Goal: Task Accomplishment & Management: Complete application form

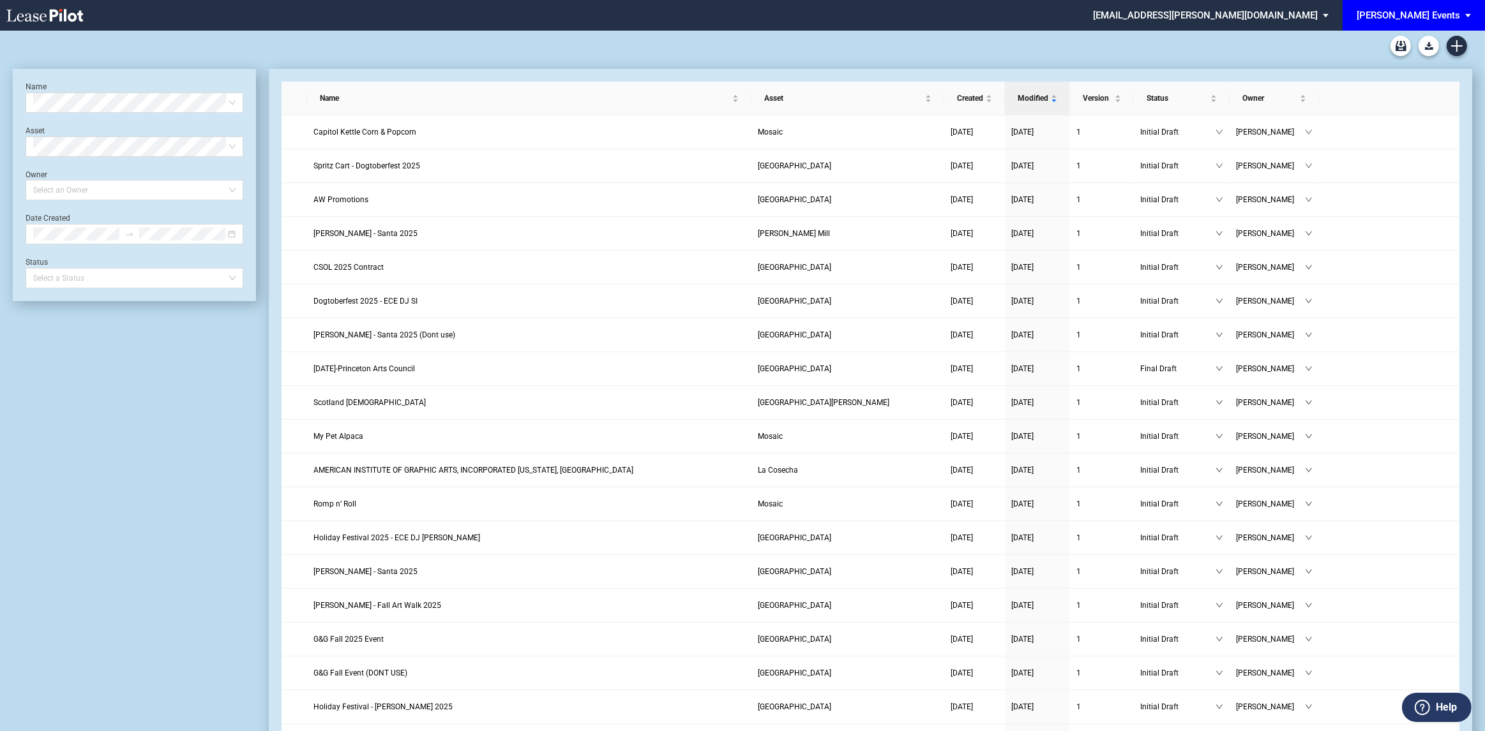
click at [1436, 16] on div "[PERSON_NAME] Events" at bounding box center [1407, 15] width 103 height 11
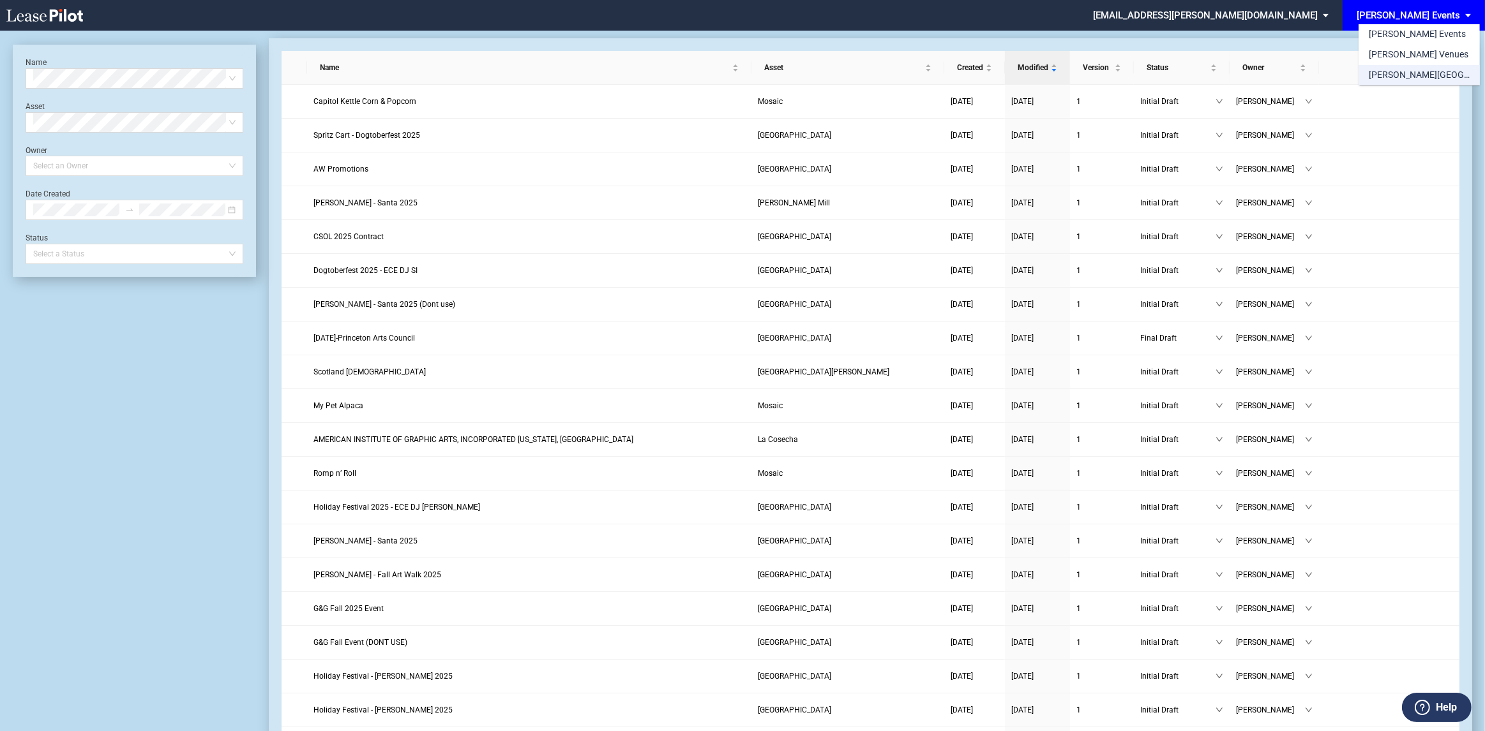
click at [1416, 72] on div "[PERSON_NAME][GEOGRAPHIC_DATA] Consents" at bounding box center [1418, 75] width 101 height 13
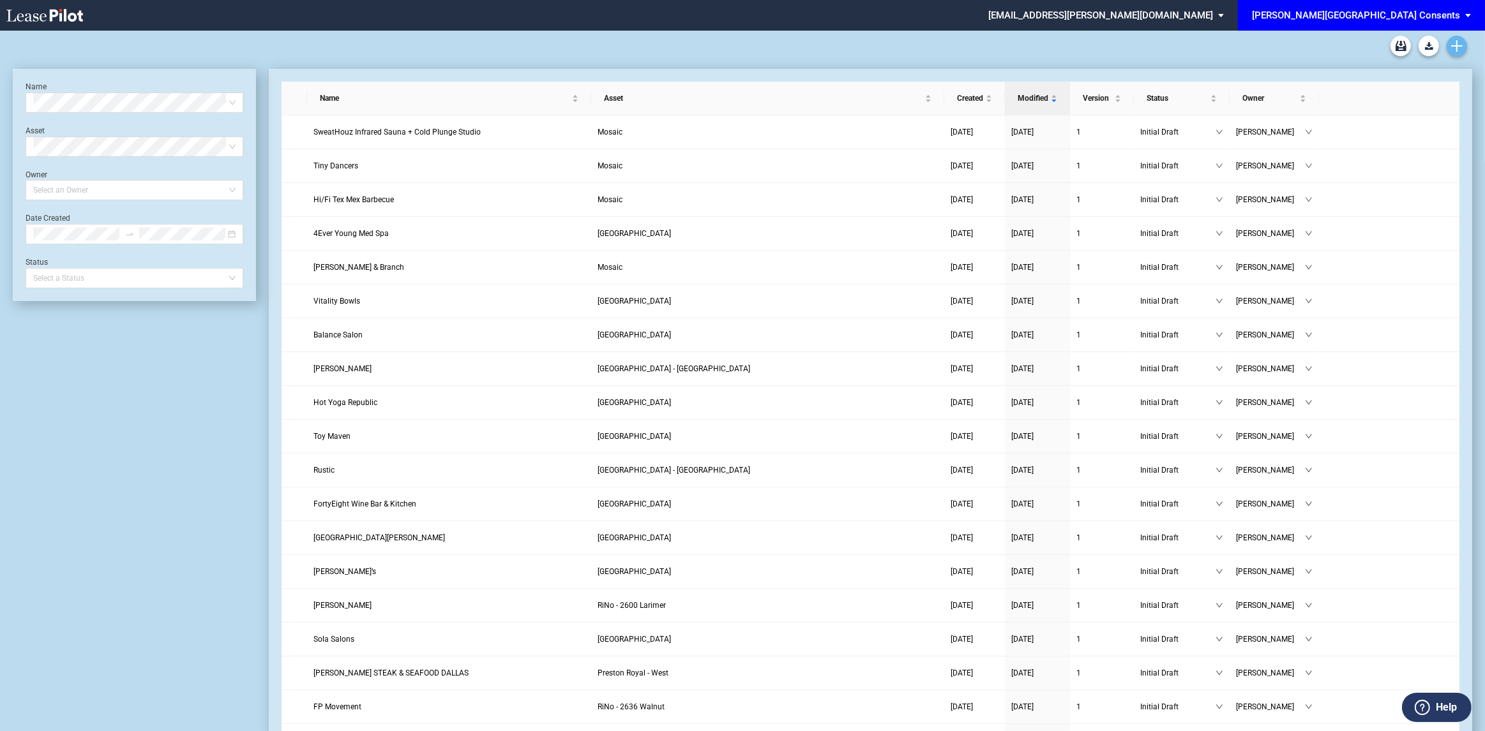
click at [1455, 54] on link "Create new document" at bounding box center [1456, 46] width 20 height 20
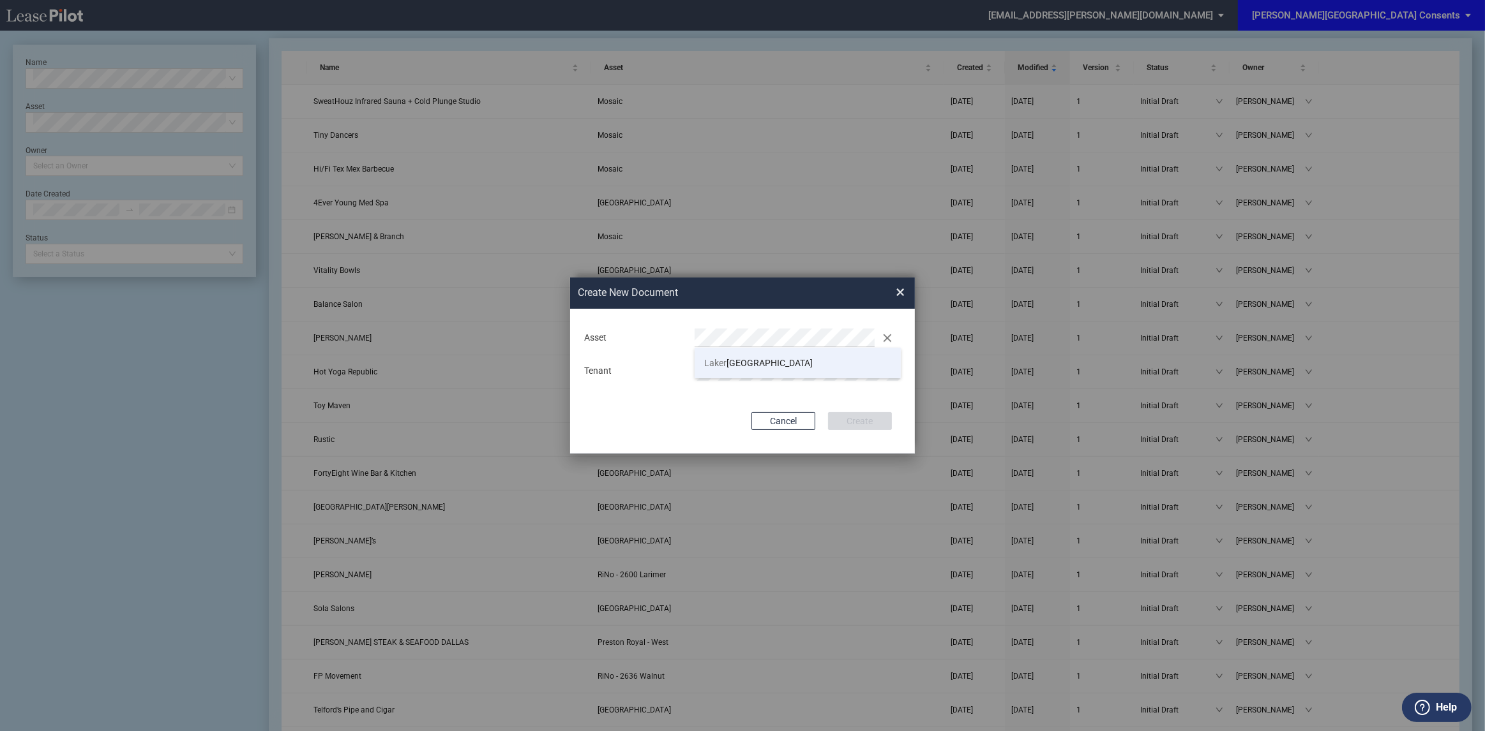
click at [703, 359] on li "Laker idge Village" at bounding box center [797, 363] width 206 height 31
click at [828, 412] on button "Create" at bounding box center [860, 421] width 64 height 18
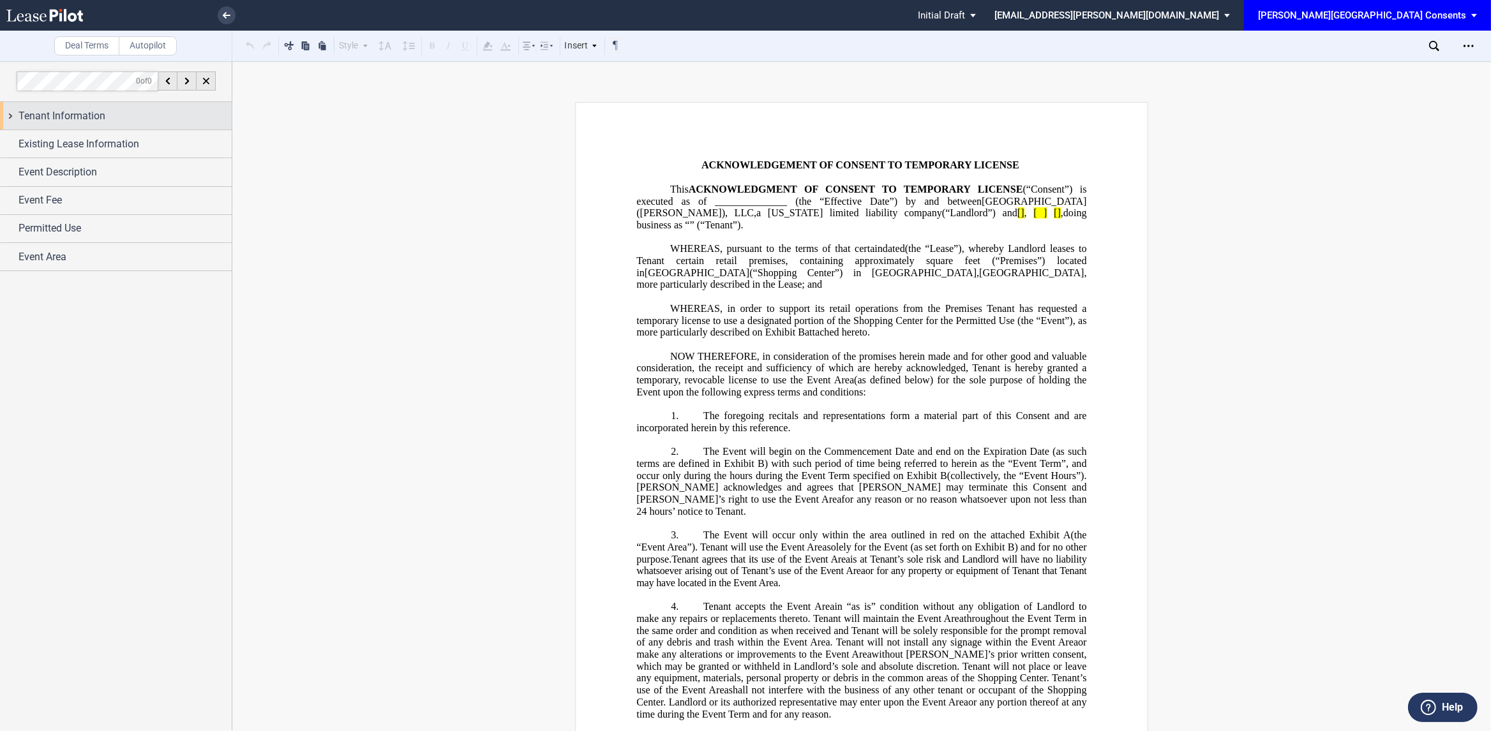
click at [91, 123] on span "Tenant Information" at bounding box center [62, 115] width 87 height 15
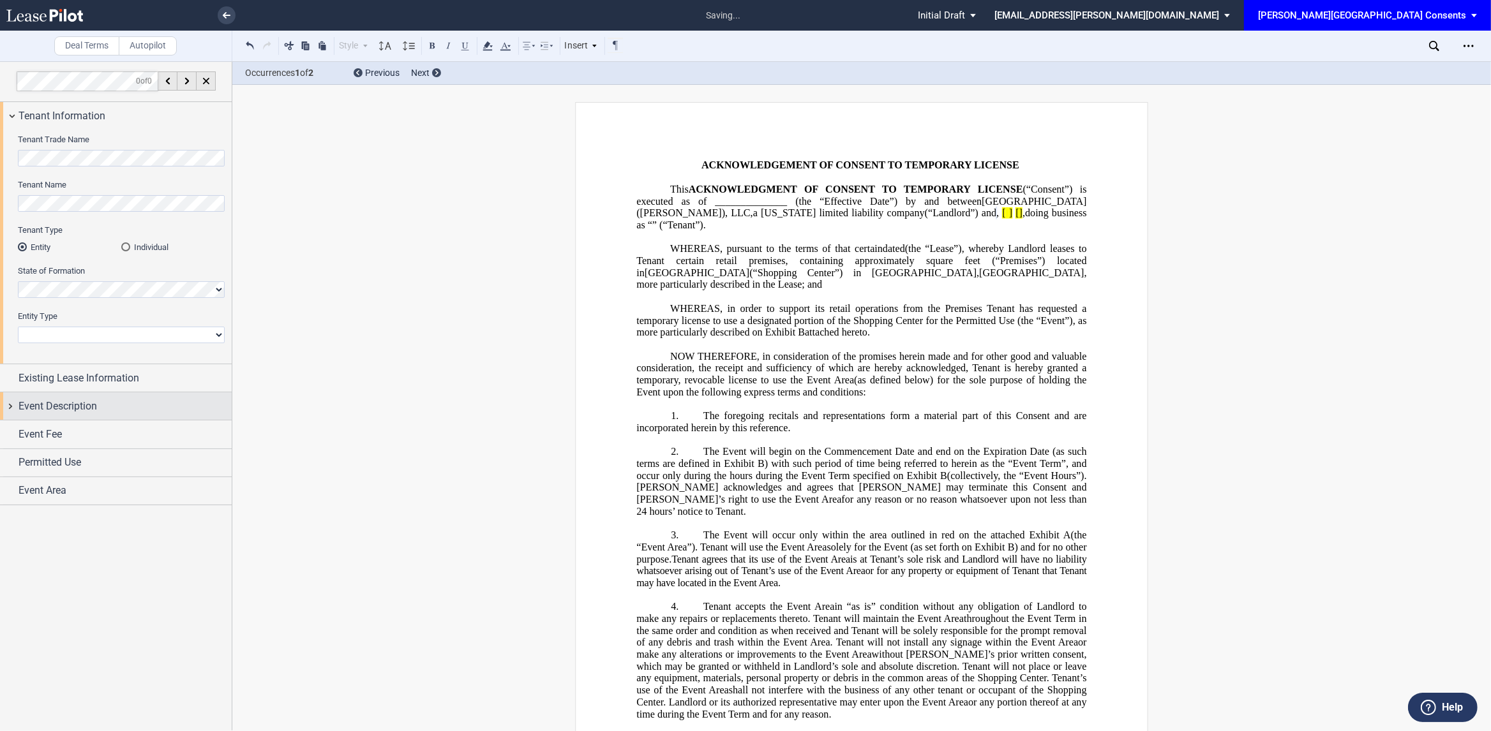
click at [114, 401] on div "Event Description" at bounding box center [125, 406] width 213 height 15
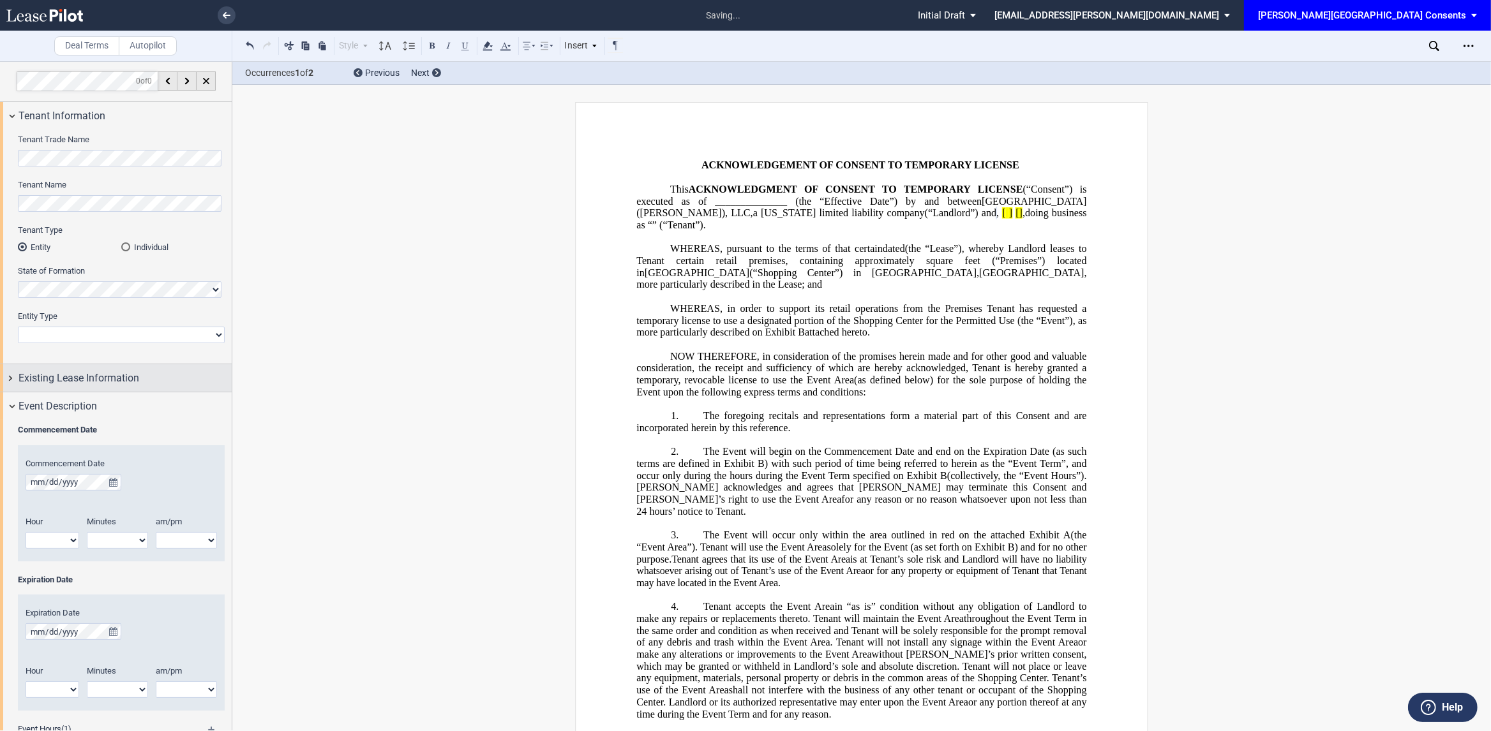
click at [103, 376] on span "Existing Lease Information" at bounding box center [79, 378] width 121 height 15
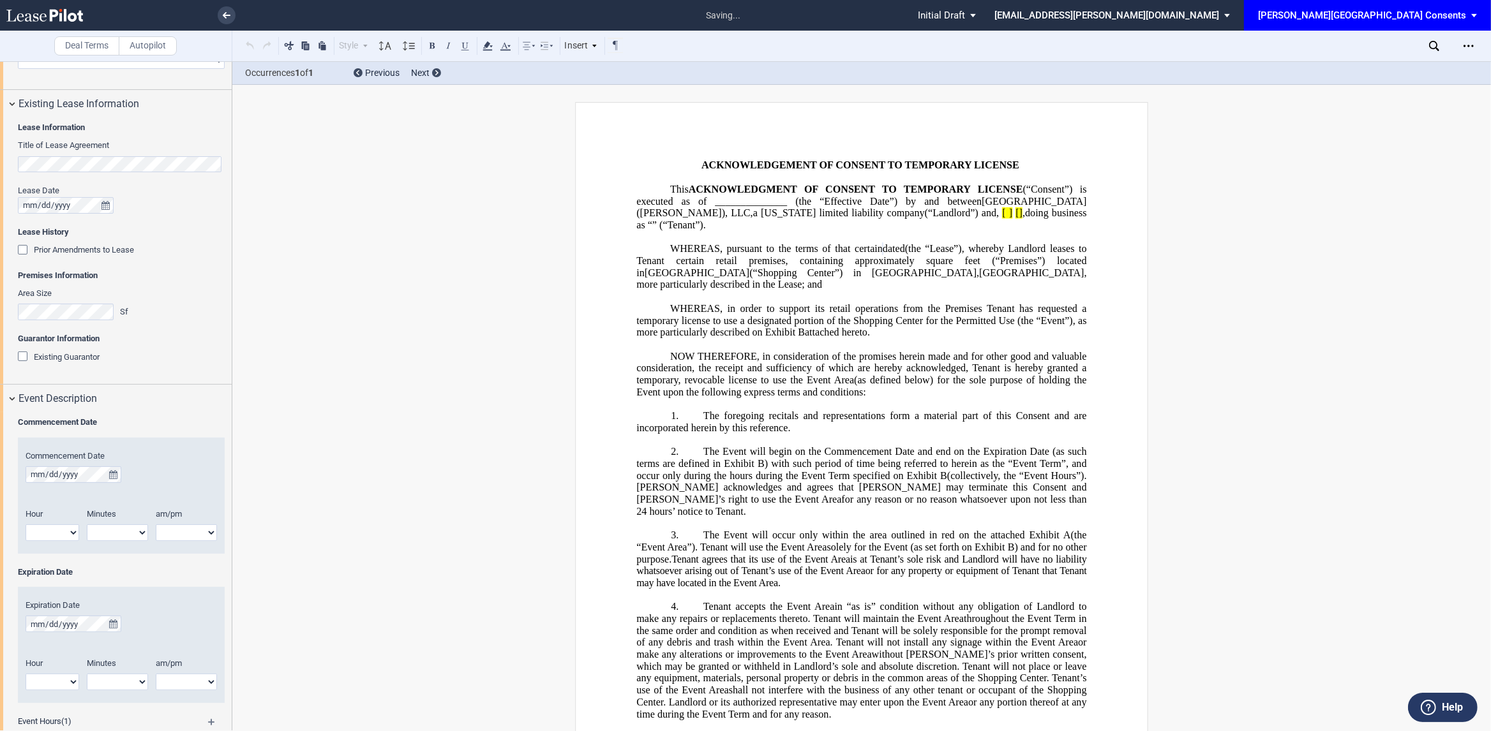
scroll to position [275, 0]
click at [50, 354] on span "Existing Guarantor" at bounding box center [67, 357] width 66 height 10
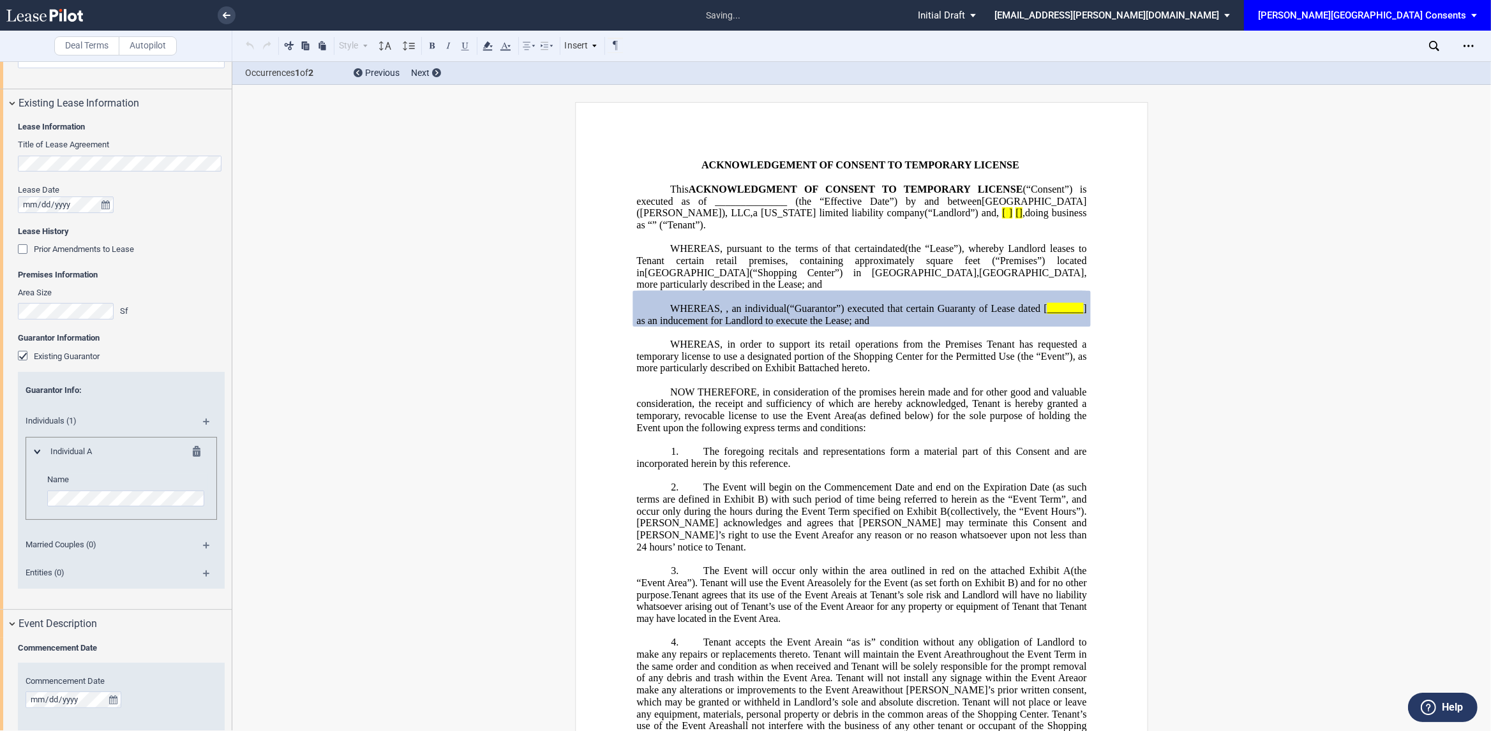
scroll to position [0, 154]
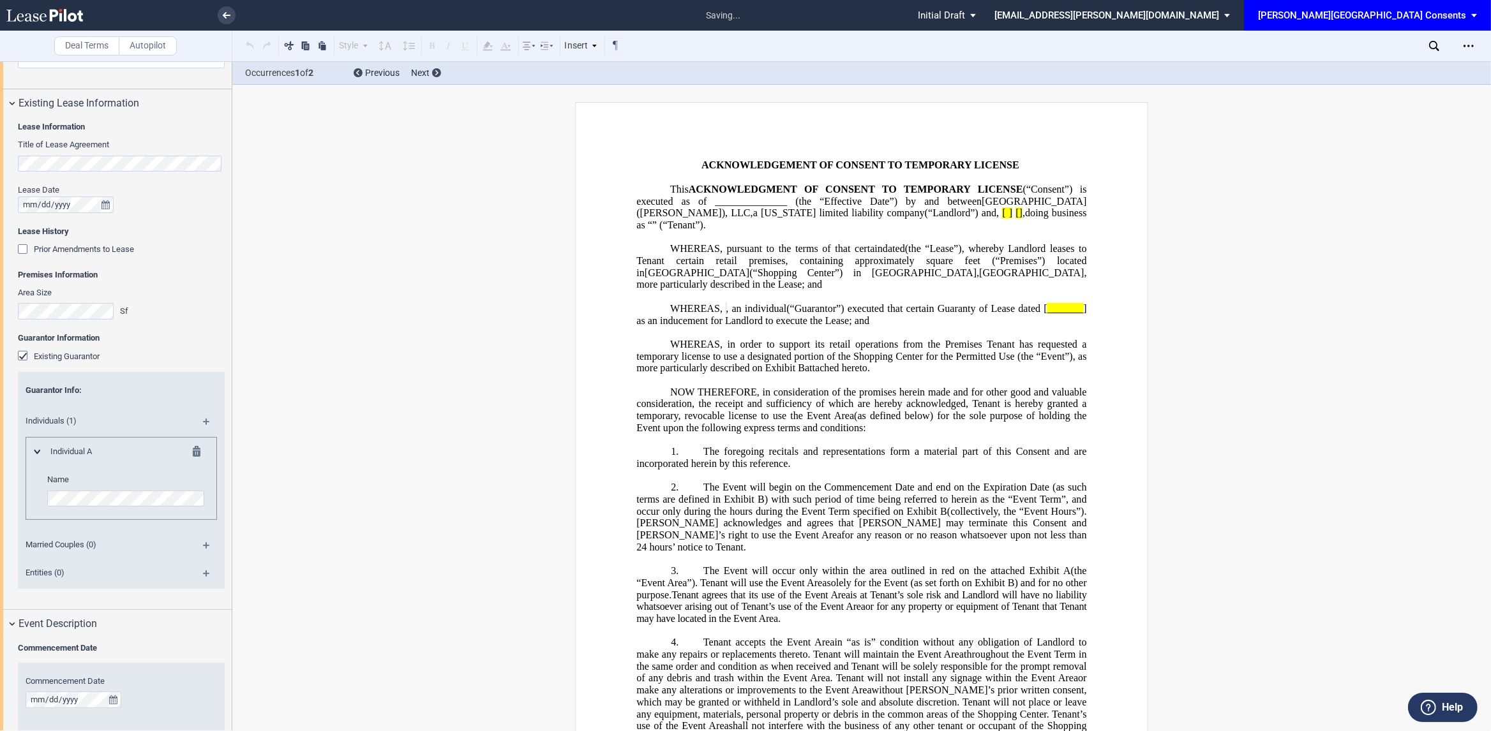
click at [325, 502] on div "Deal Terms Autopilot Style Normal 8pt 9pt 10pt 10.5pt 11pt 12pt 14pt 16pt Norma…" at bounding box center [745, 396] width 1491 height 670
click at [0, 498] on html ".bocls-1{fill:#26354a;fill-rule:evenodd} Loading... × saving... Pending... Pend…" at bounding box center [745, 365] width 1491 height 731
click at [297, 504] on div "Deal Terms Autopilot Style Normal 8pt 9pt 10pt 10.5pt 11pt 12pt 14pt 16pt Norma…" at bounding box center [745, 396] width 1491 height 670
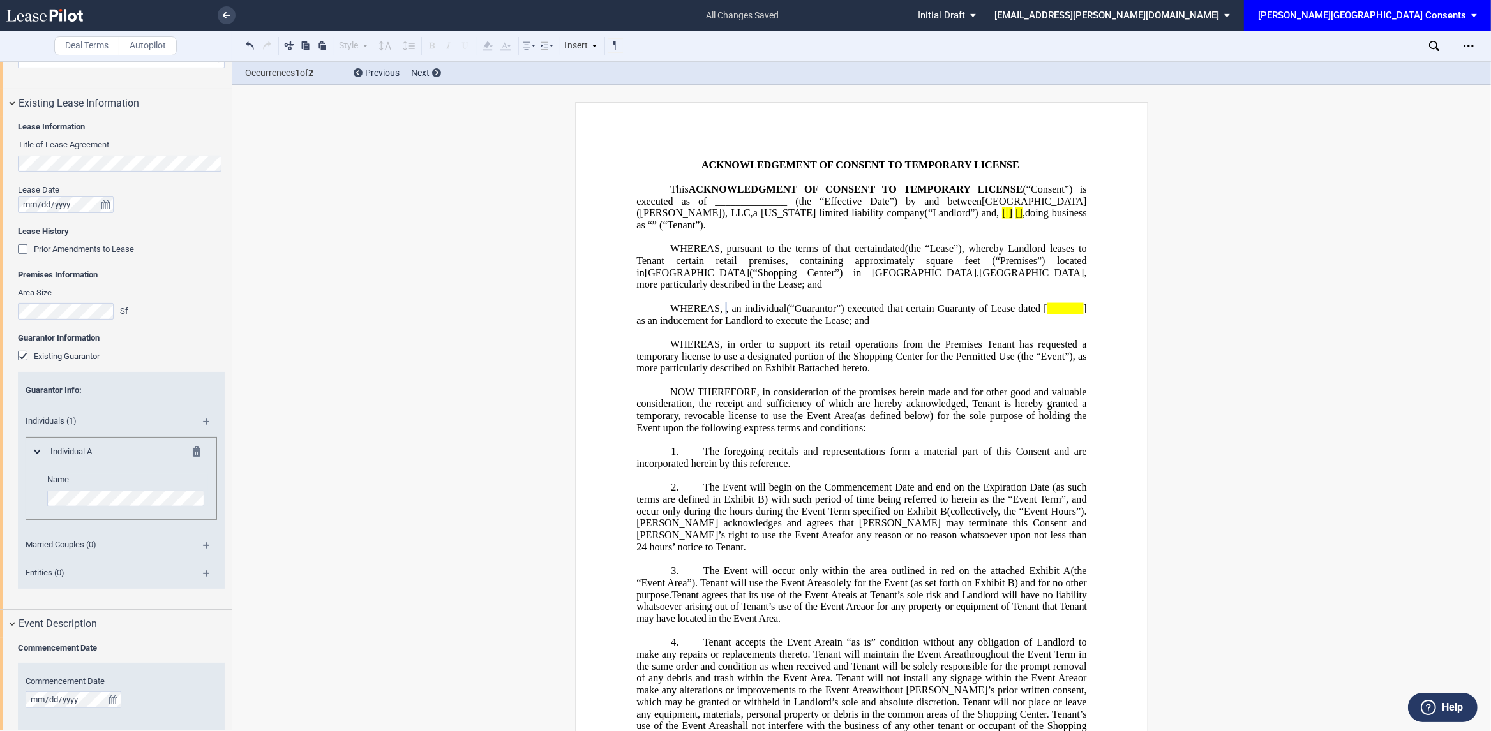
scroll to position [0, 0]
click at [203, 421] on md-icon at bounding box center [211, 426] width 17 height 15
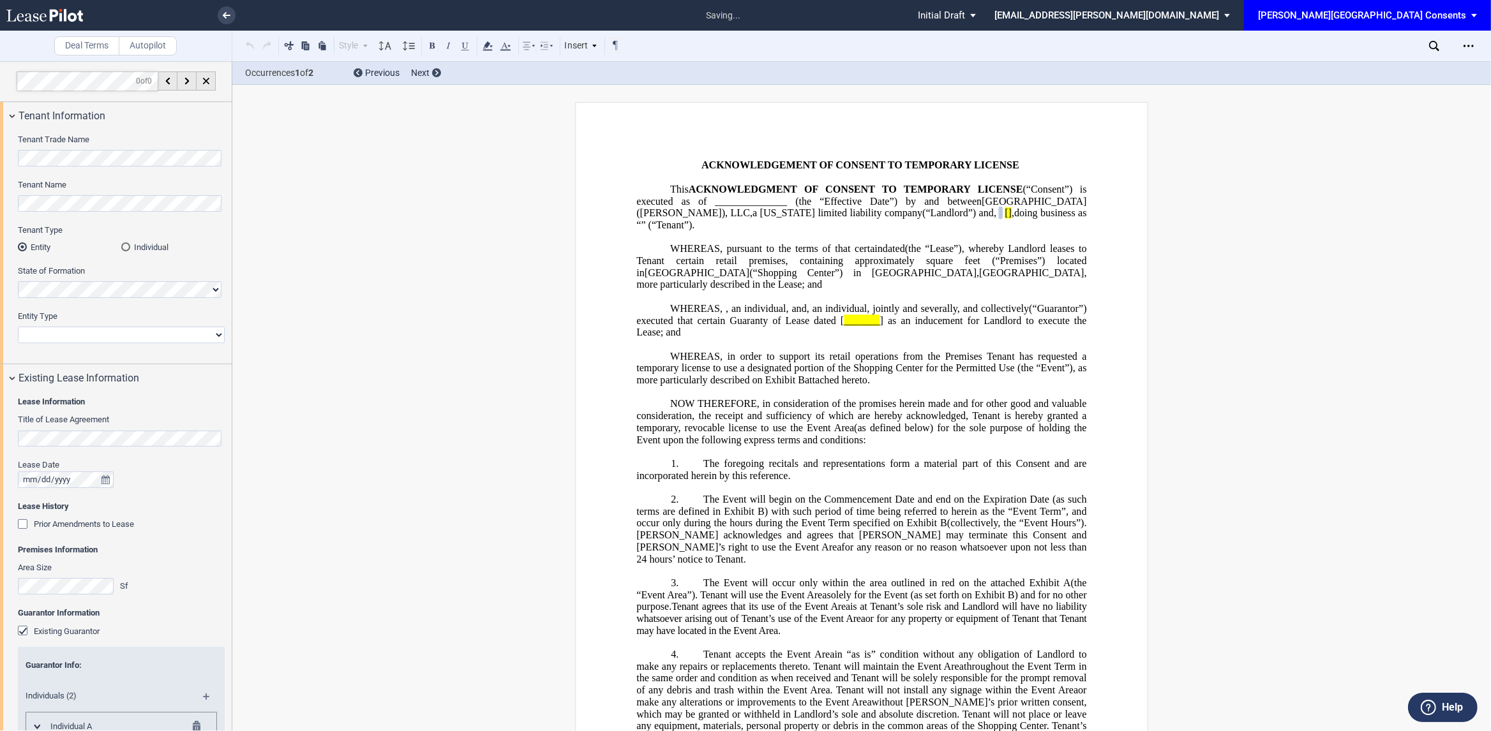
click at [104, 333] on select "Corporation Limited Liability Company General Partnership Limited Partnership N…" at bounding box center [121, 335] width 207 height 17
select select "limited liability company"
click at [18, 327] on select "Corporation Limited Liability Company General Partnership Limited Partnership N…" at bounding box center [121, 335] width 207 height 17
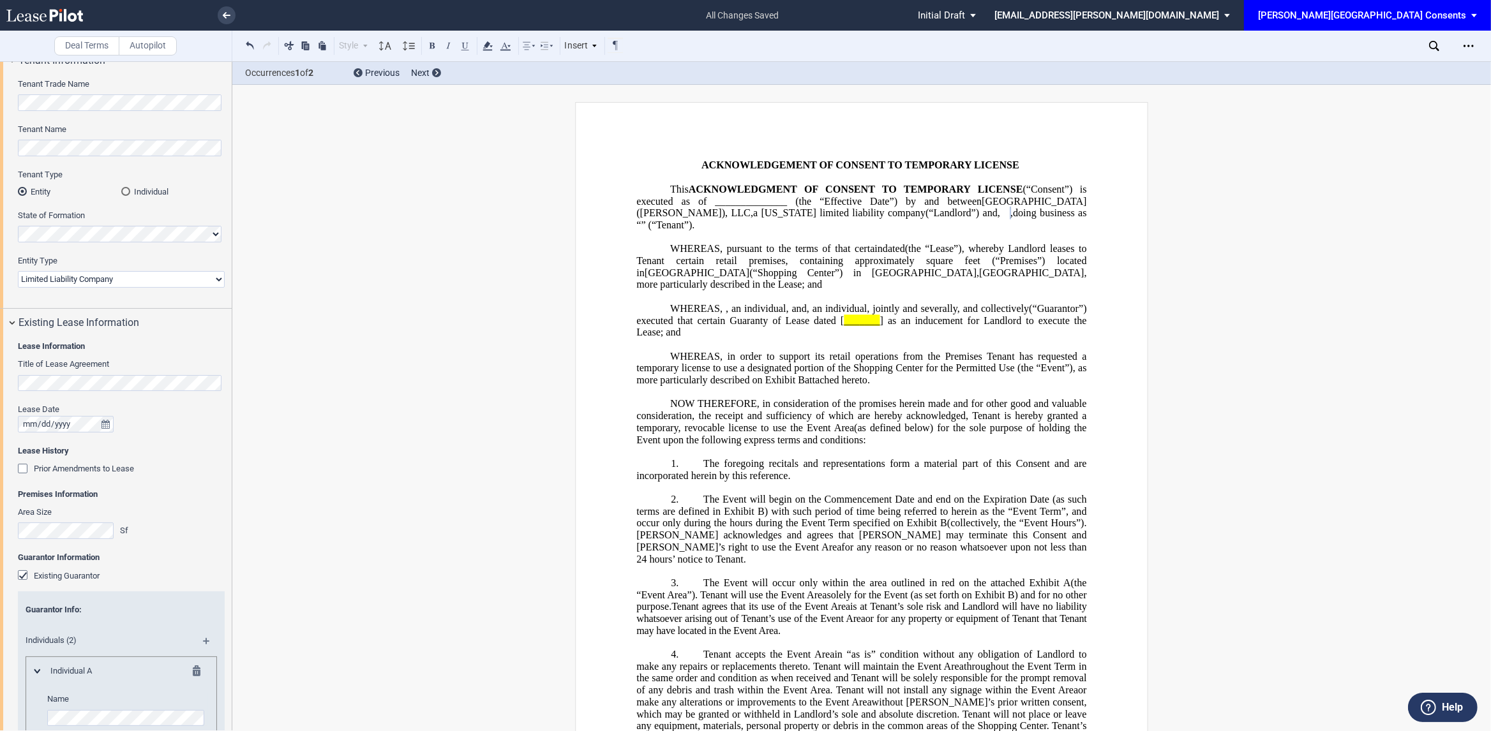
scroll to position [75, 0]
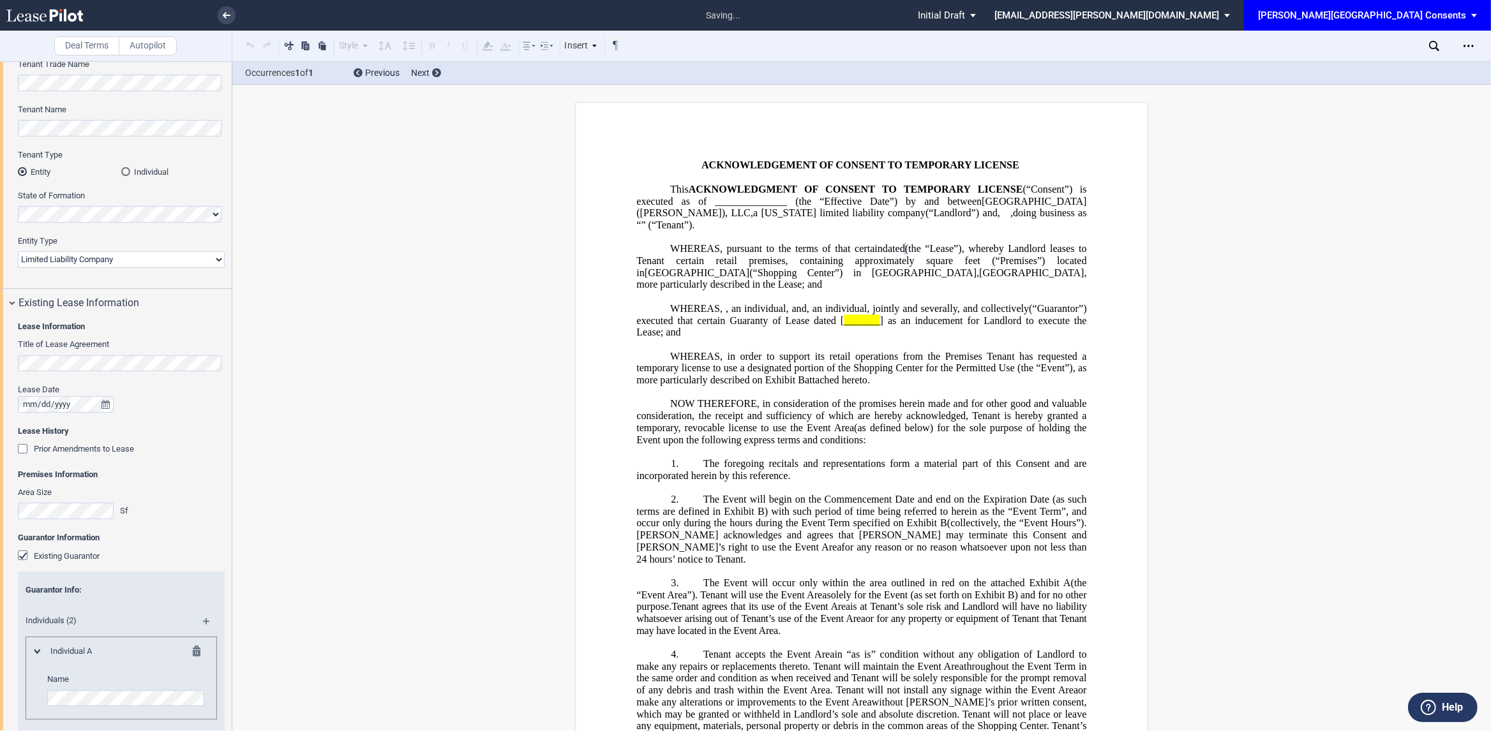
click at [144, 462] on div "Prior Amendments to Lease Prior Amendments (1) Amendment No. 1 Name Amendment N…" at bounding box center [121, 457] width 207 height 26
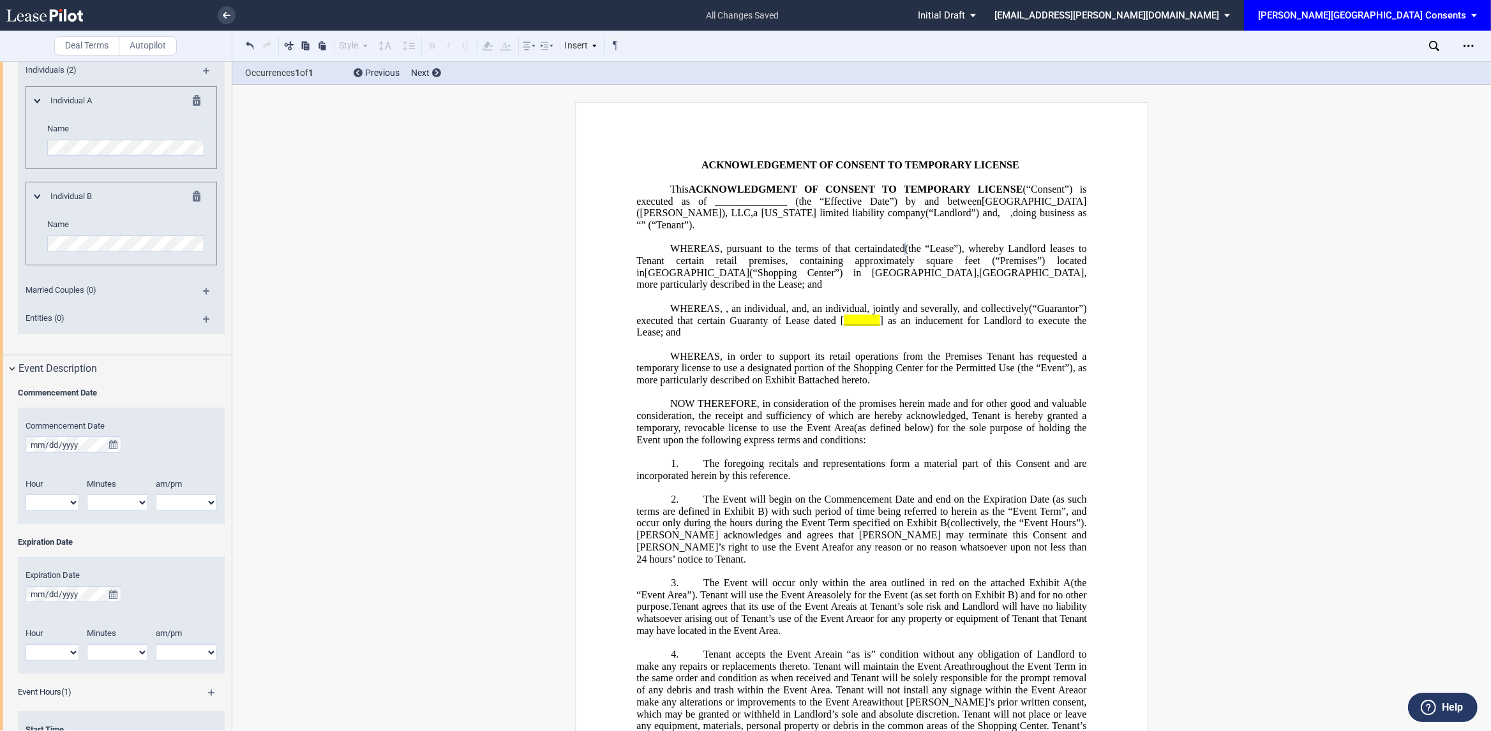
scroll to position [627, 0]
click at [113, 446] on icon "true" at bounding box center [113, 444] width 8 height 9
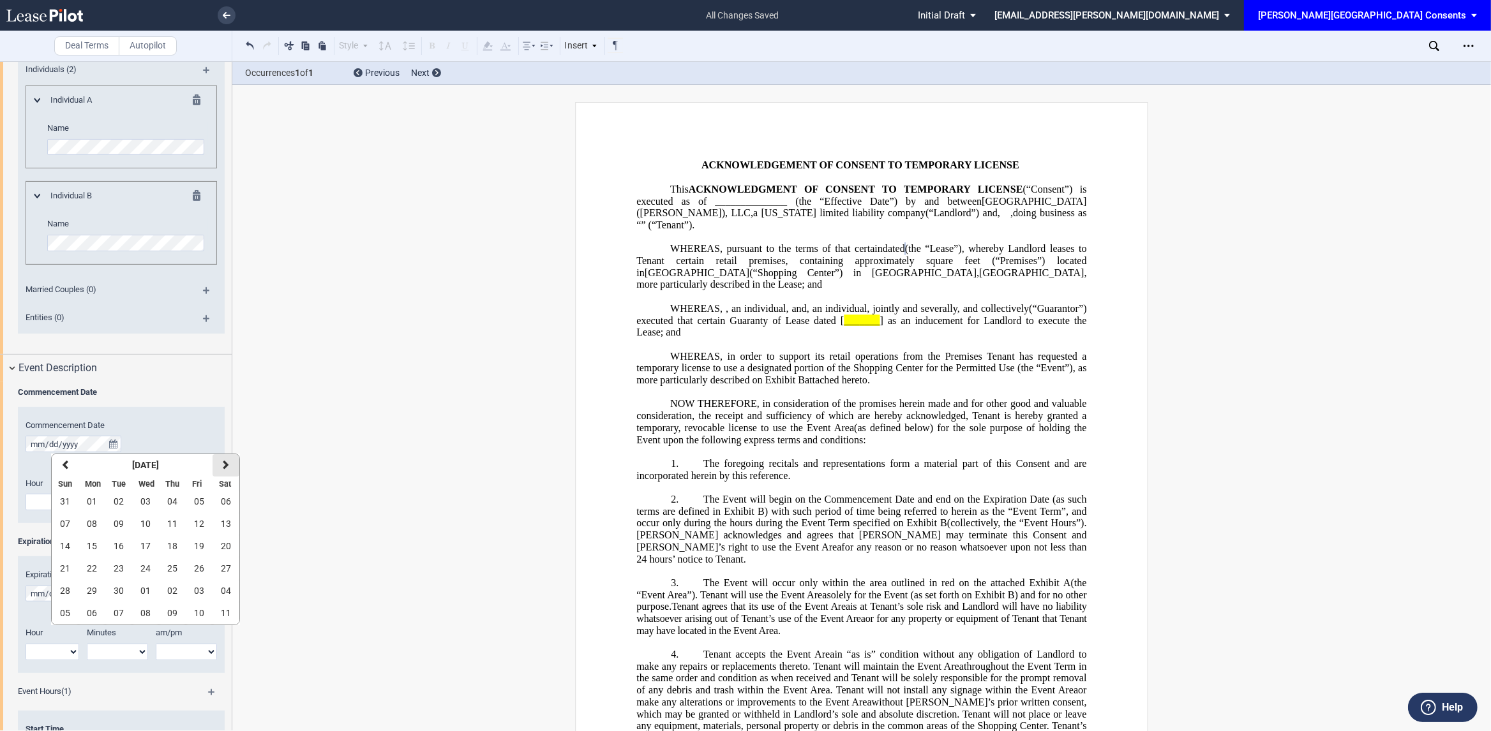
click at [226, 462] on icon "button" at bounding box center [226, 465] width 6 height 10
click at [145, 528] on span "05" at bounding box center [145, 524] width 10 height 10
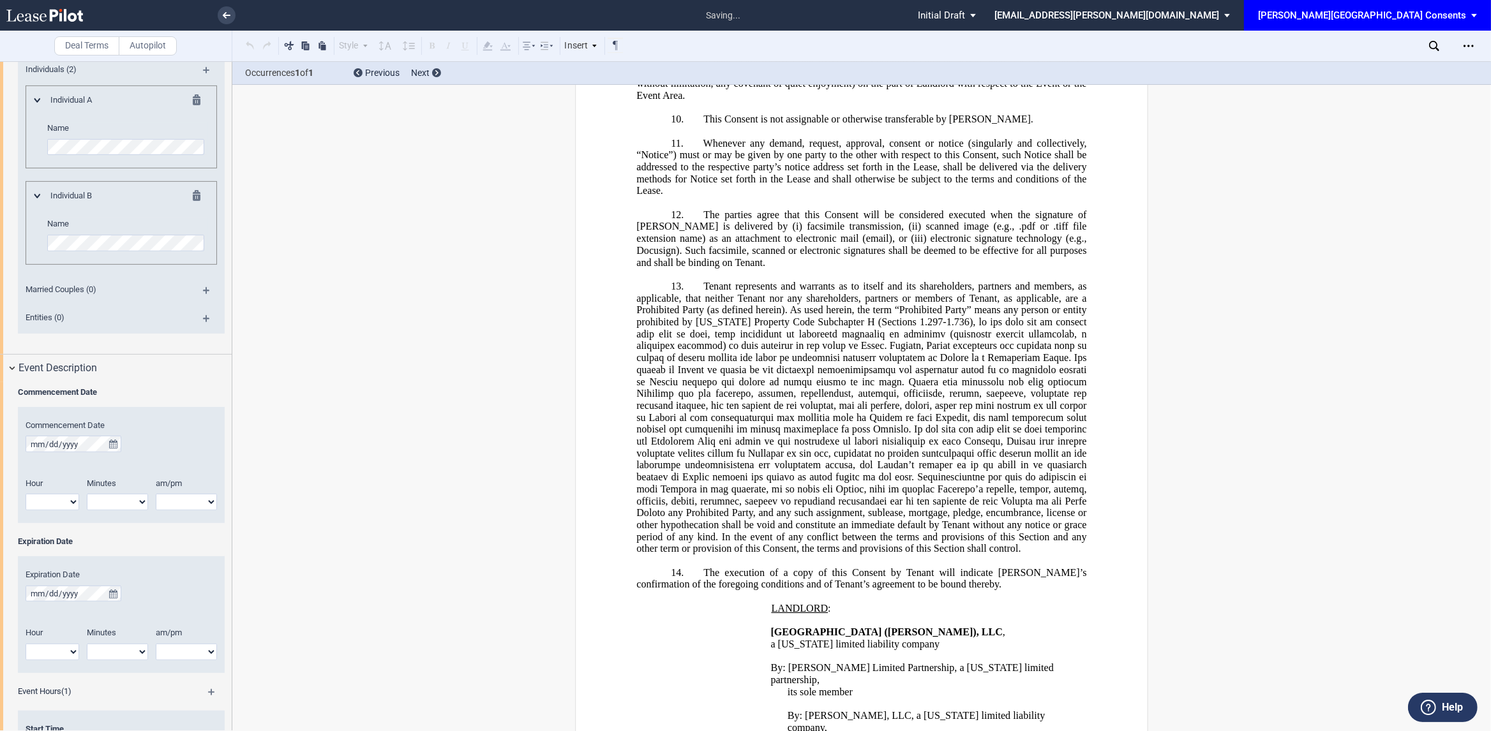
scroll to position [2003, 0]
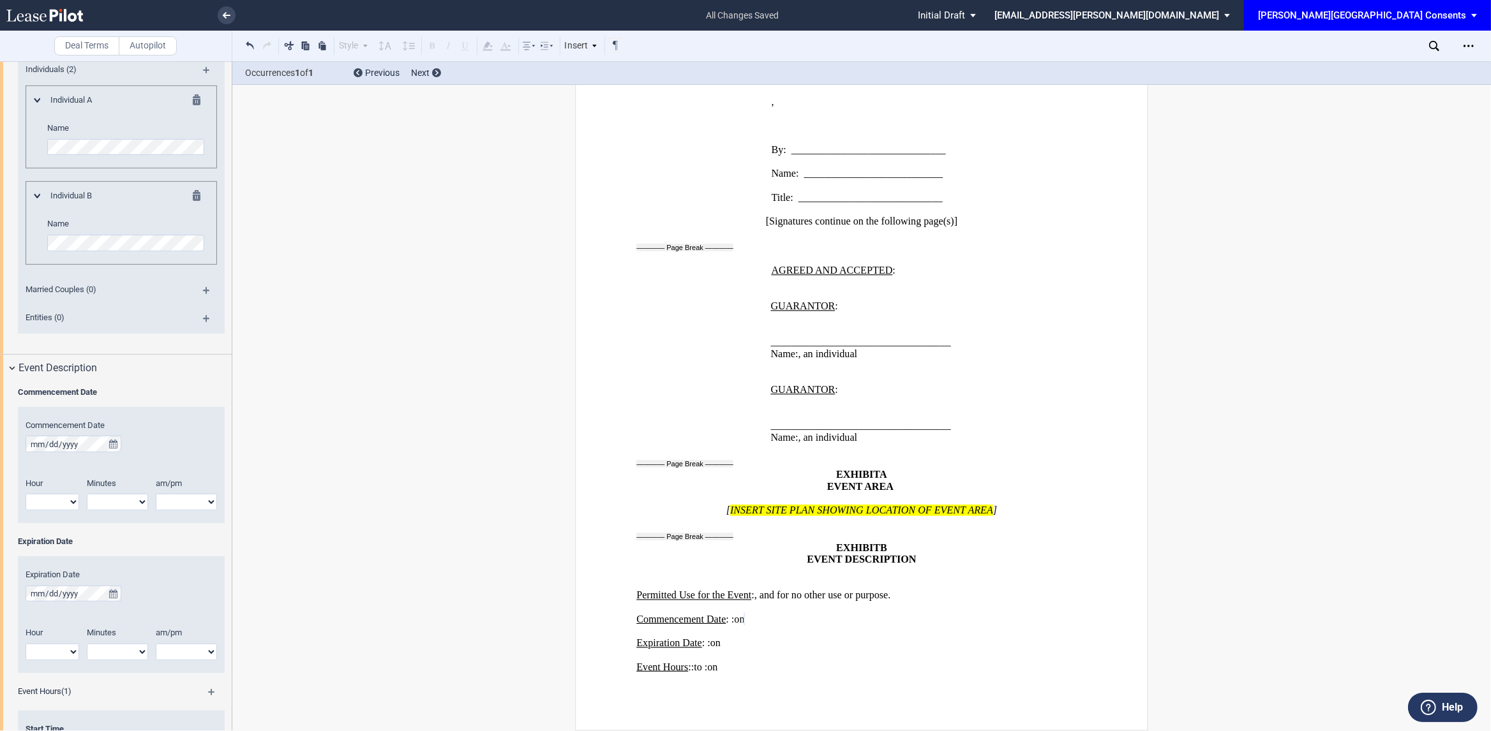
click at [65, 496] on select "1 2 3 4 5 6 7 8 9 10 11 12" at bounding box center [53, 502] width 54 height 17
click at [64, 506] on select "1 2 3 4 5 6 7 8 9 10 11 12" at bounding box center [53, 502] width 54 height 17
select select "4"
click at [26, 495] on select "1 2 3 4 5 6 7 8 9 10 11 12" at bounding box center [53, 502] width 54 height 17
click at [200, 513] on div "am/pm am pm" at bounding box center [190, 500] width 69 height 45
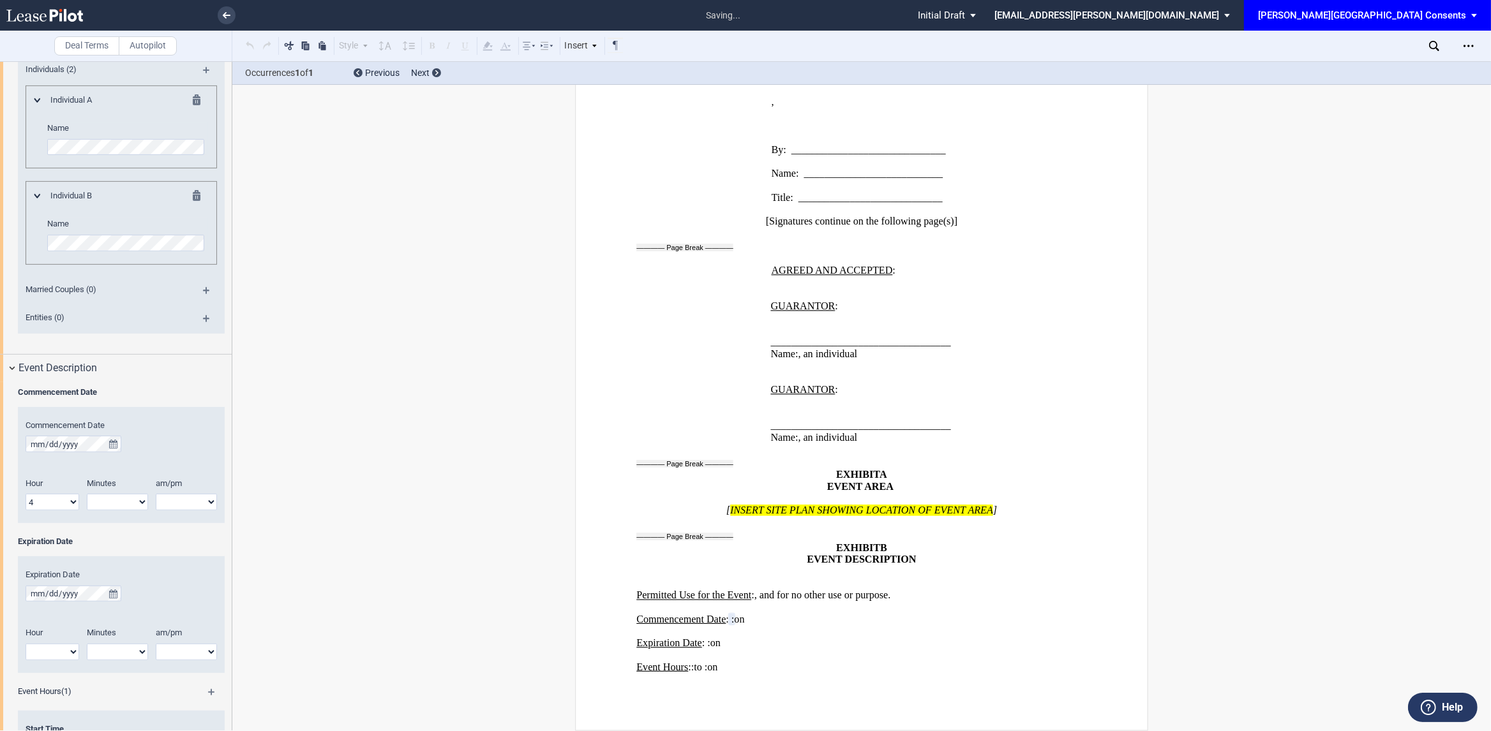
click at [194, 507] on select "am pm" at bounding box center [186, 502] width 61 height 17
select select "pm"
click at [156, 495] on select "am pm" at bounding box center [186, 502] width 61 height 17
click at [113, 504] on select "00 05 10 15 20 25 30 35 40 45 50 55" at bounding box center [117, 502] width 61 height 17
select select "00"
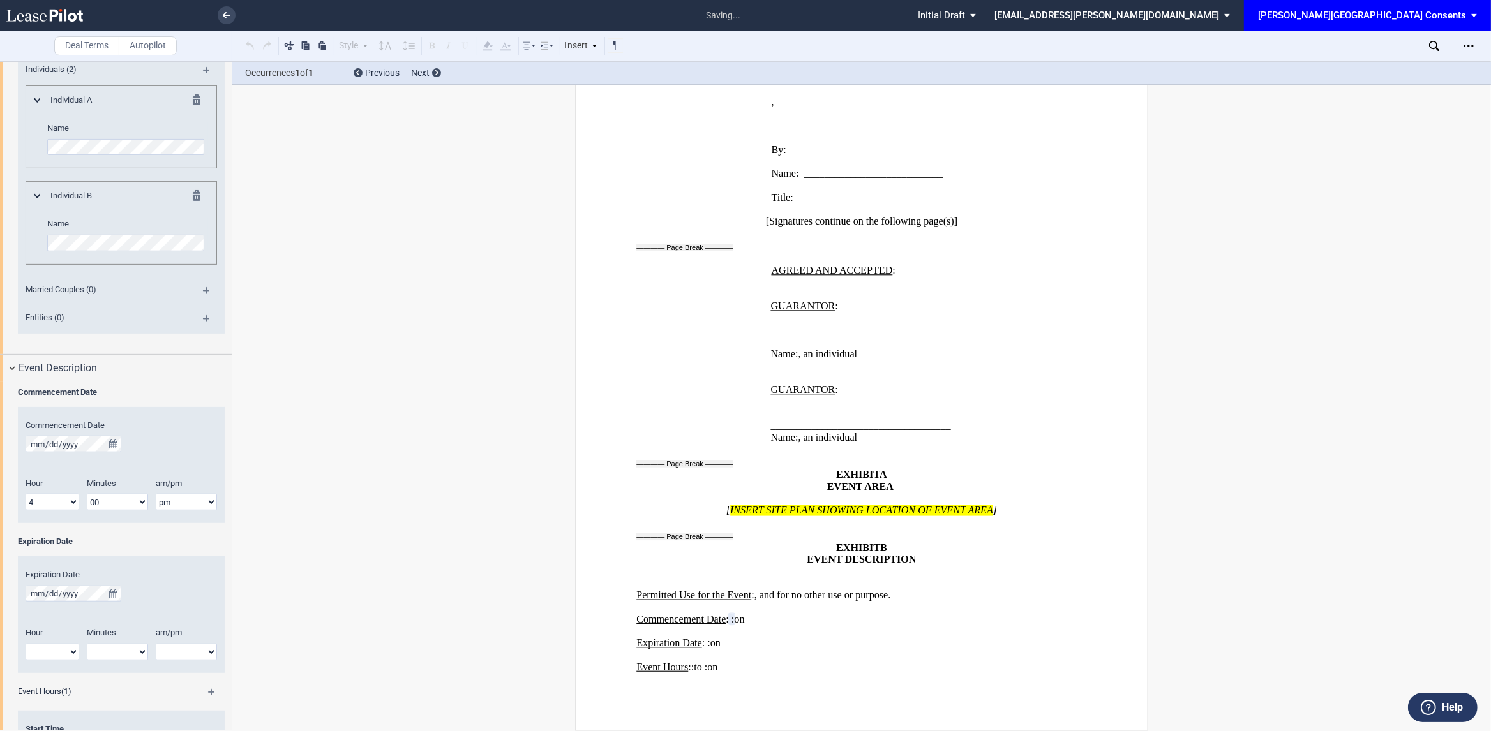
click at [87, 495] on select "00 05 10 15 20 25 30 35 40 45 50 55" at bounding box center [117, 502] width 61 height 17
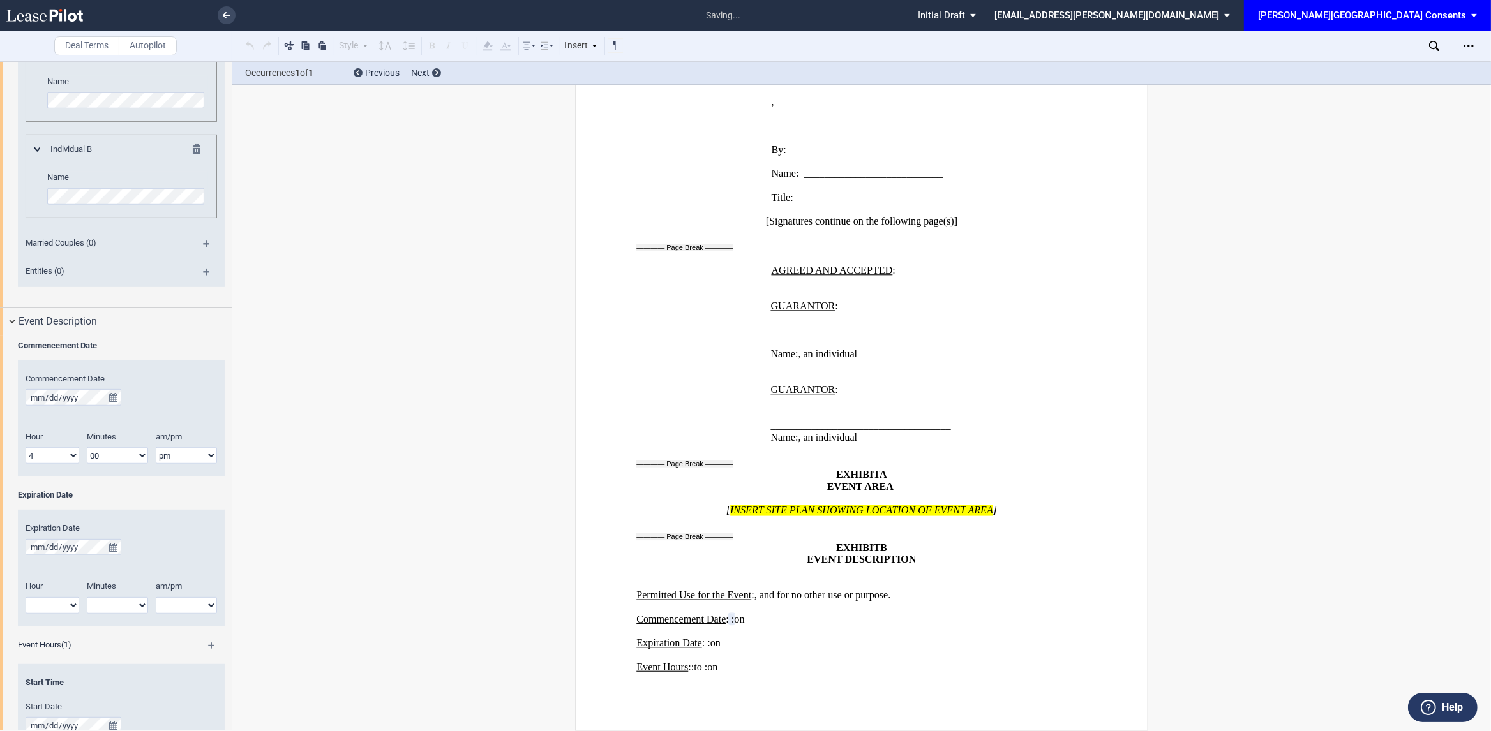
scroll to position [682, 0]
click at [114, 534] on button "true" at bounding box center [113, 539] width 16 height 17
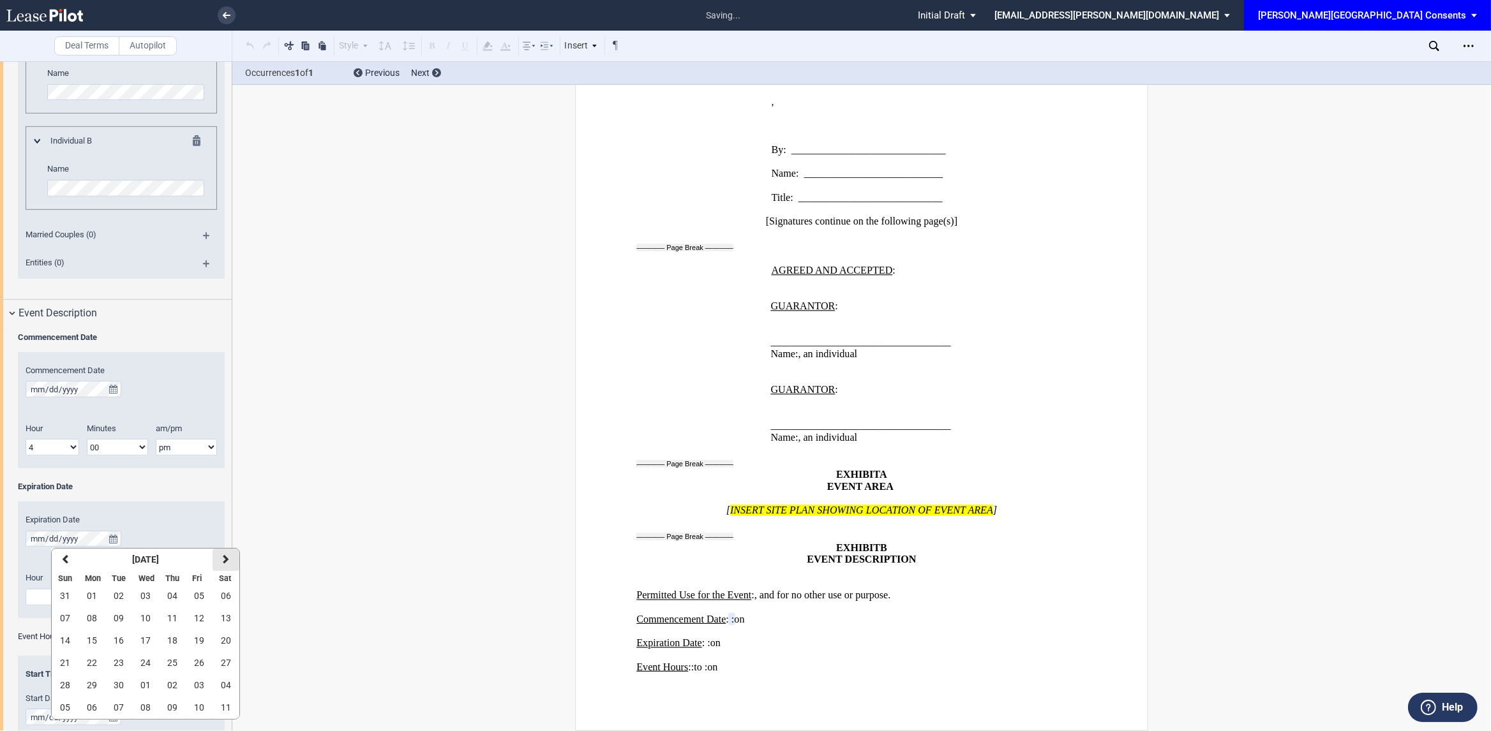
click at [228, 553] on button "next" at bounding box center [226, 560] width 27 height 22
click at [227, 556] on icon "button" at bounding box center [226, 560] width 6 height 10
click at [147, 618] on span "05" at bounding box center [145, 618] width 10 height 10
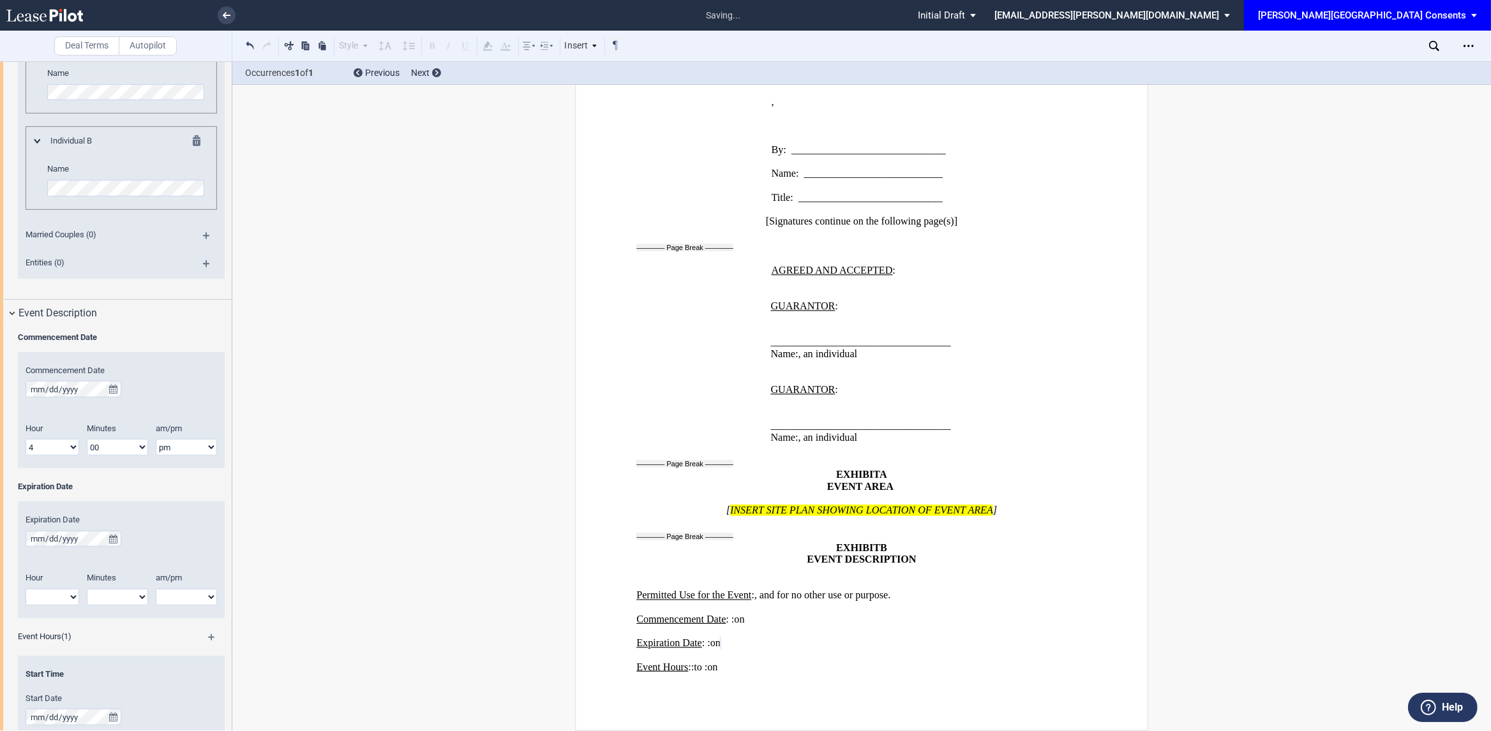
click at [61, 593] on select "1 2 3 4 5 6 7 8 9 10 11 12" at bounding box center [53, 597] width 54 height 17
select select "10"
click at [26, 590] on select "1 2 3 4 5 6 7 8 9 10 11 12" at bounding box center [53, 597] width 54 height 17
click at [105, 598] on select "00 05 10 15 20 25 30 35 40 45 50 55" at bounding box center [117, 597] width 61 height 17
select select "00"
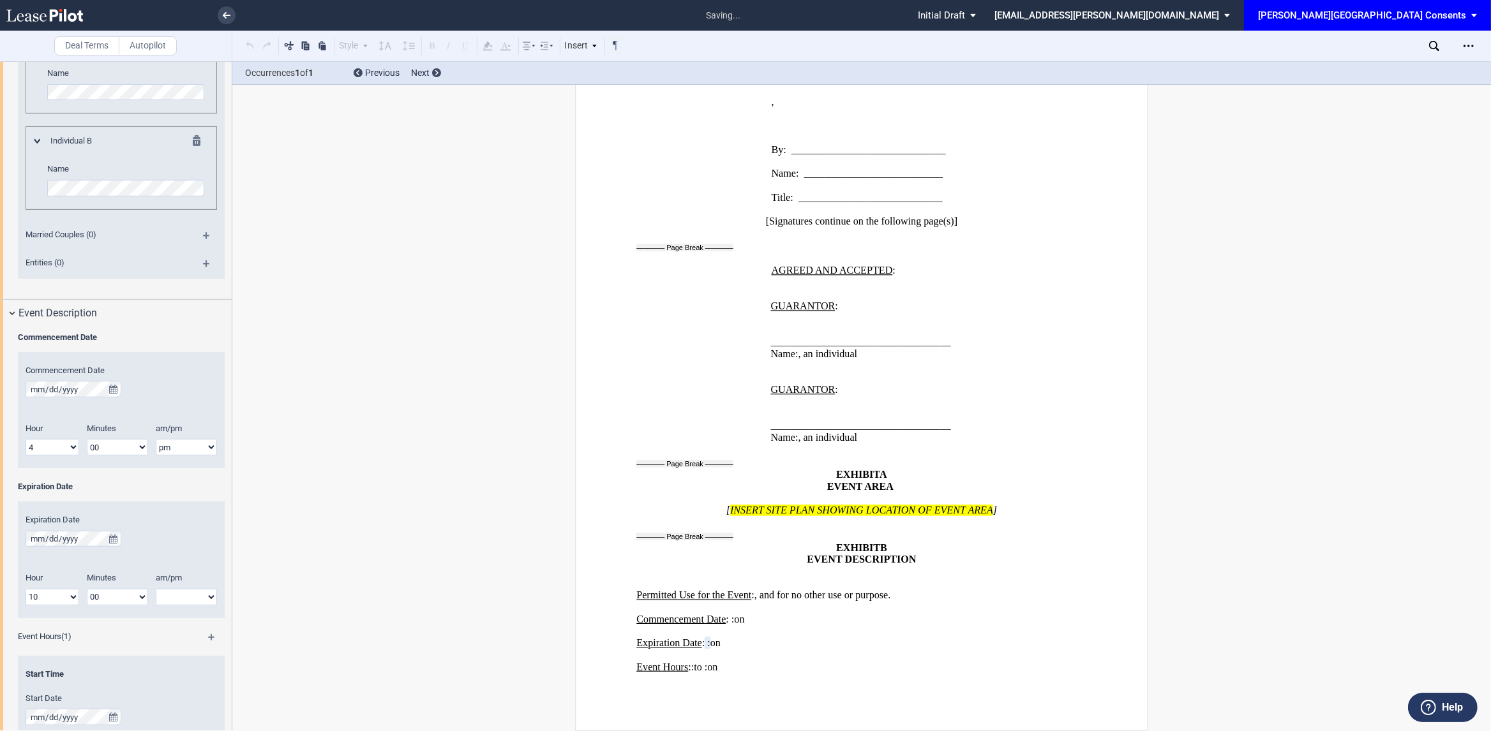
click at [87, 590] on select "00 05 10 15 20 25 30 35 40 45 50 55" at bounding box center [117, 597] width 61 height 17
click at [177, 597] on select "am pm" at bounding box center [186, 597] width 61 height 17
select select "pm"
click at [156, 590] on select "am pm" at bounding box center [186, 597] width 61 height 17
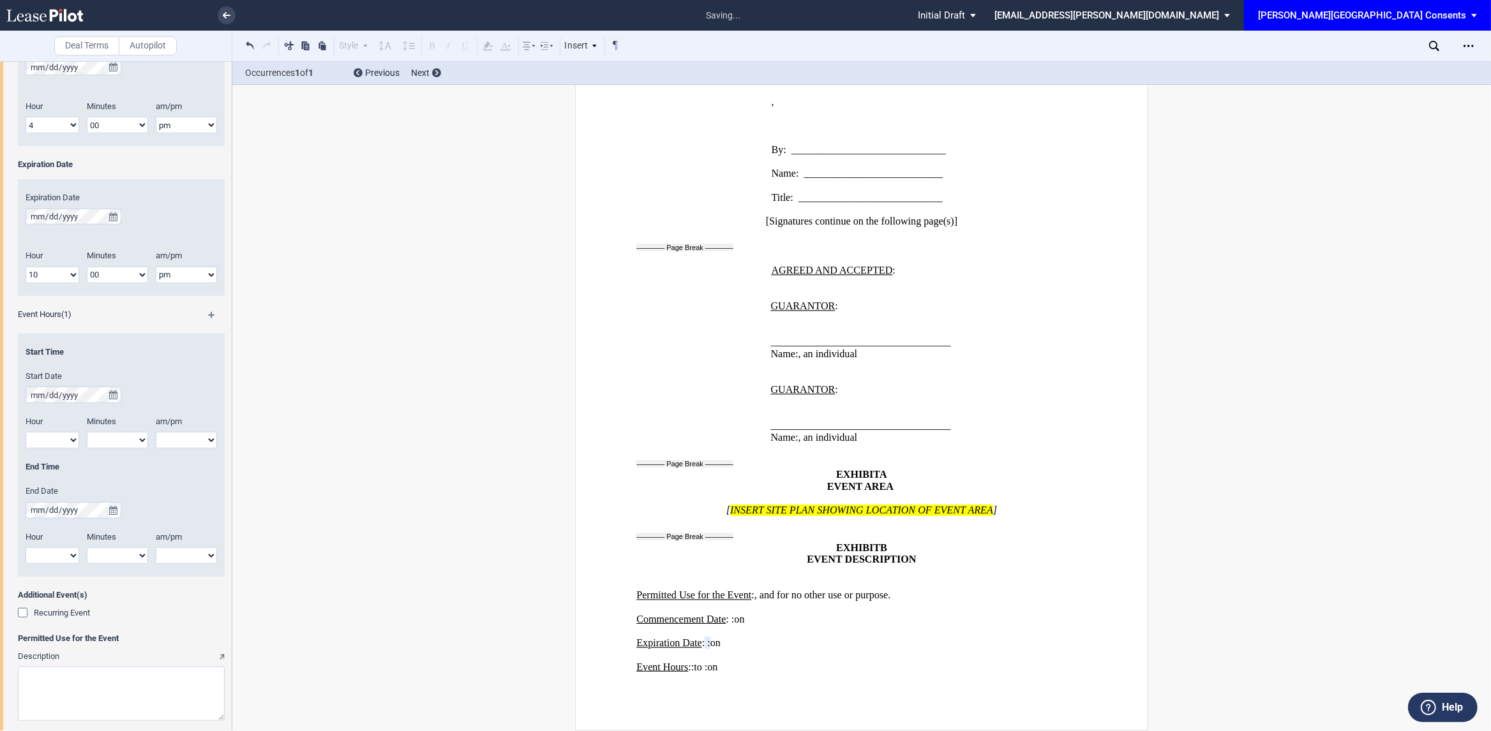
scroll to position [1010, 0]
click at [114, 388] on icon "true" at bounding box center [113, 388] width 8 height 9
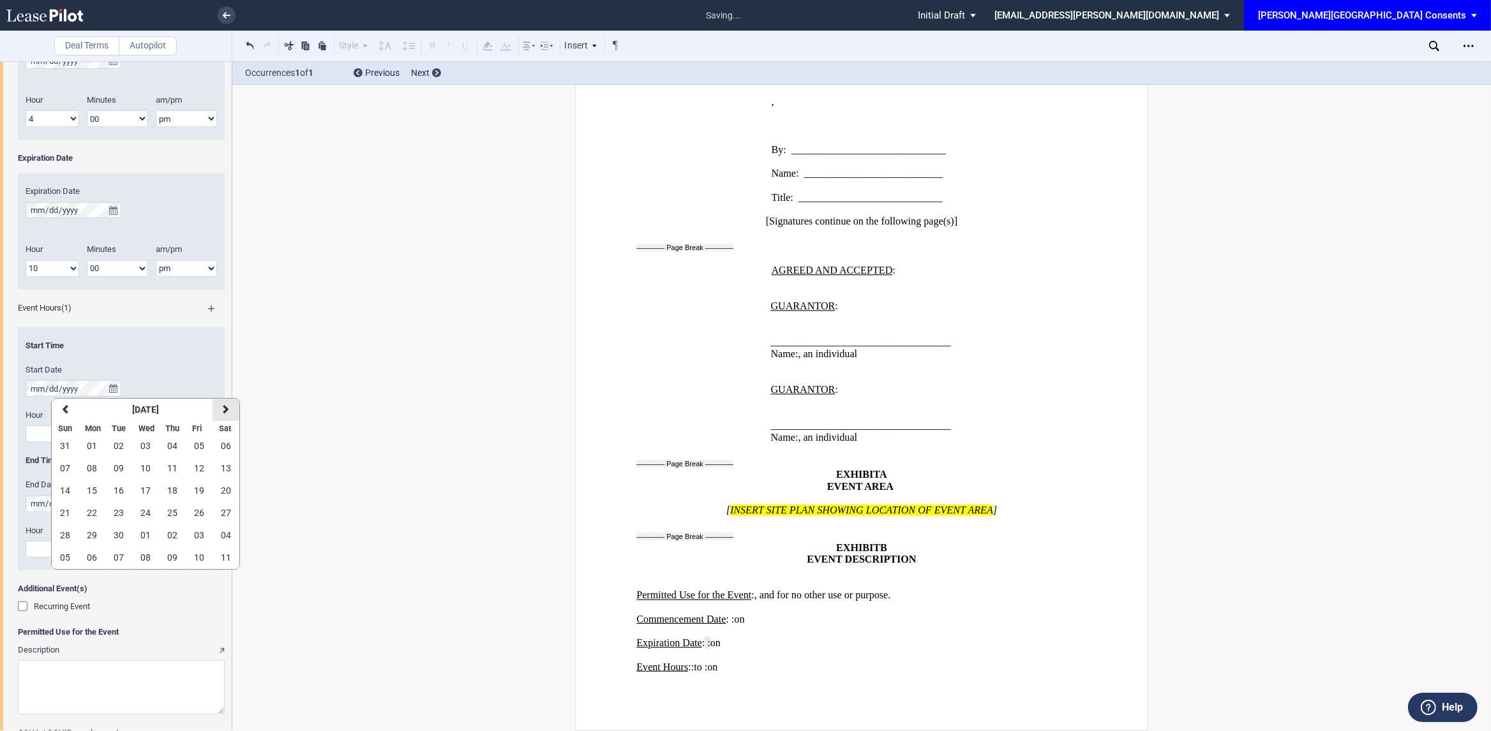
click at [223, 412] on icon "button" at bounding box center [226, 410] width 6 height 10
click at [147, 467] on span "05" at bounding box center [145, 468] width 10 height 10
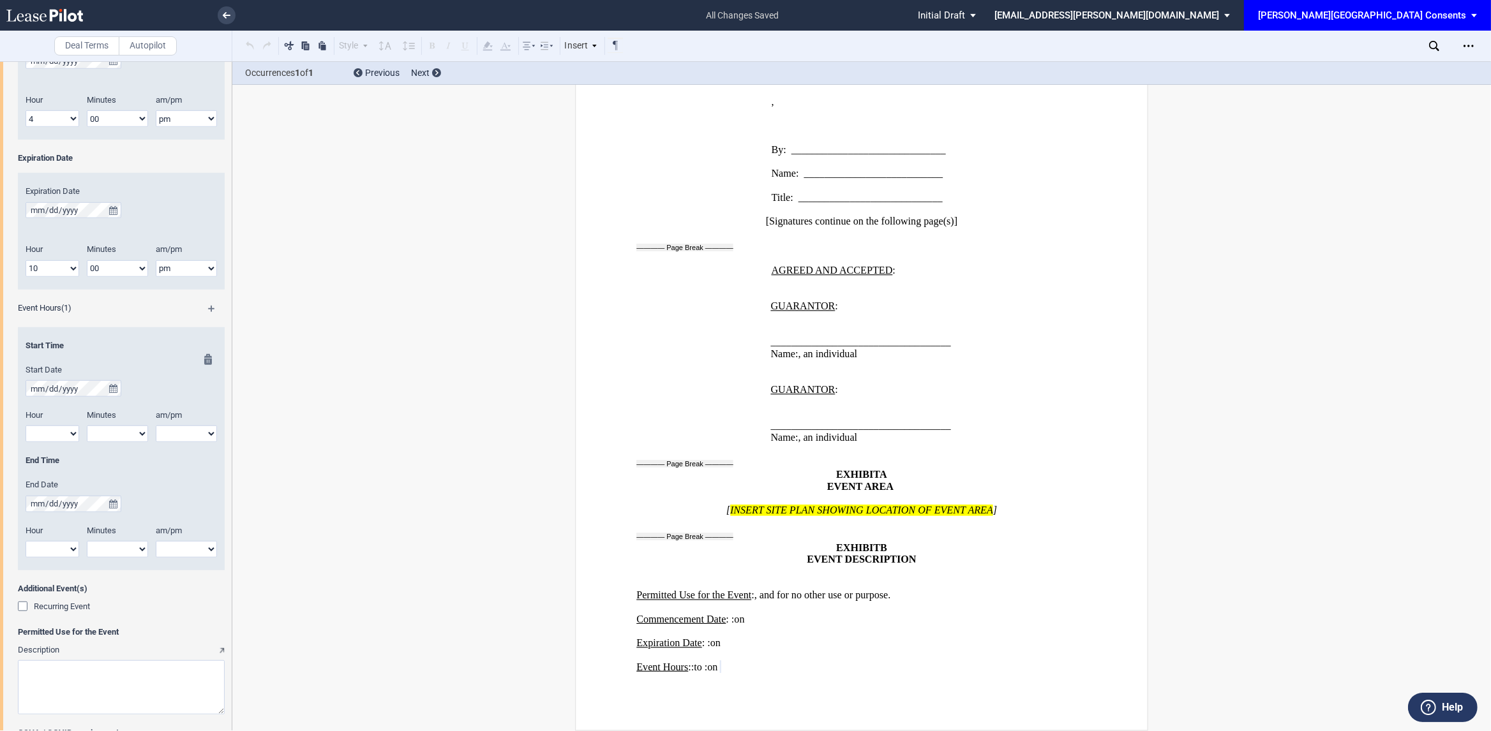
click at [63, 429] on select "1 2 3 4 5 6 7 8 9 10 11 12" at bounding box center [53, 434] width 54 height 17
select select "6"
click at [26, 427] on select "1 2 3 4 5 6 7 8 9 10 11 12" at bounding box center [53, 434] width 54 height 17
click at [128, 433] on select "00 05 10 15 20 25 30 35 40 45 50 55" at bounding box center [117, 434] width 61 height 17
select select "00"
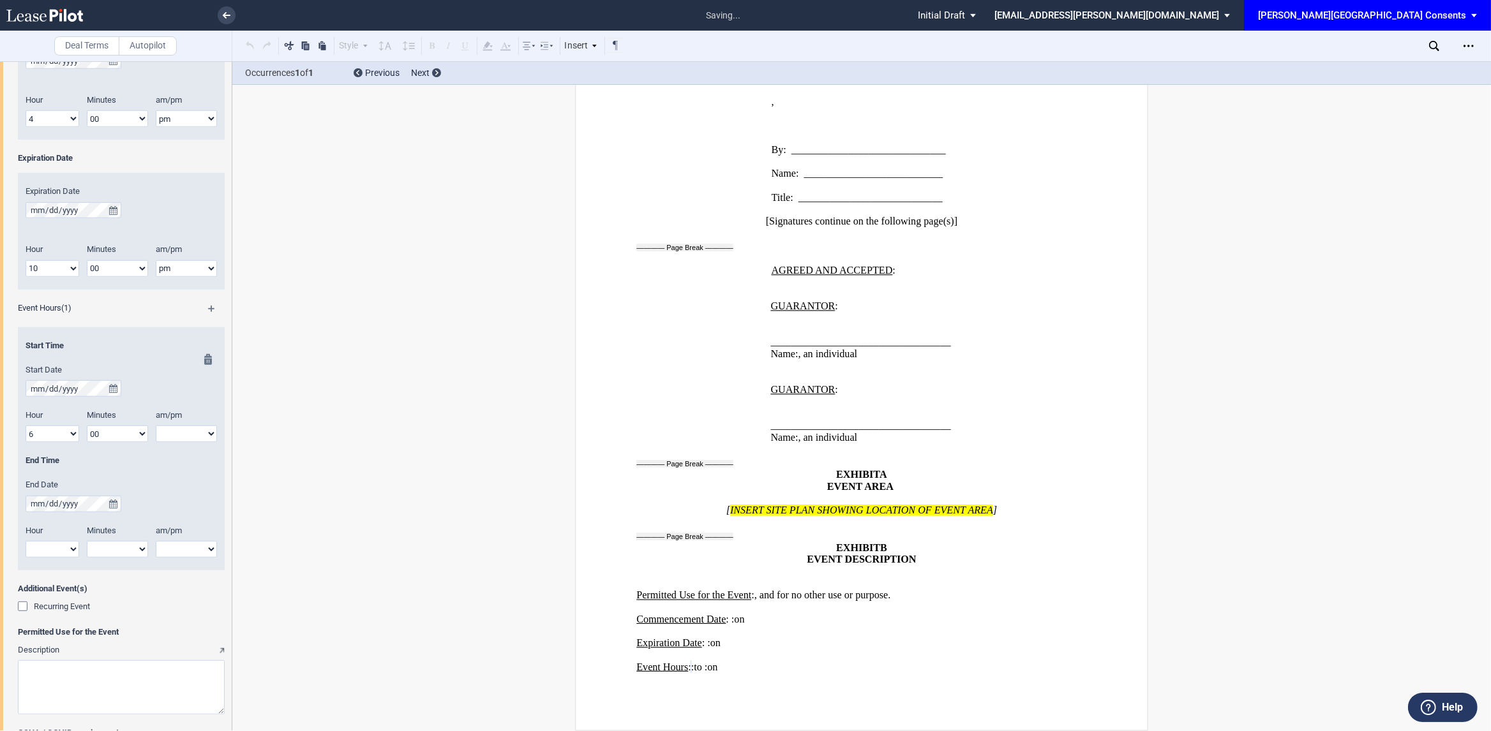
click at [87, 427] on select "00 05 10 15 20 25 30 35 40 45 50 55" at bounding box center [117, 434] width 61 height 17
click at [183, 431] on select "am pm" at bounding box center [186, 434] width 61 height 17
select select "pm"
click at [156, 427] on select "am pm" at bounding box center [186, 434] width 61 height 17
click at [57, 551] on select "1 2 3 4 5 6 7 8 9 10 11 12" at bounding box center [53, 549] width 54 height 17
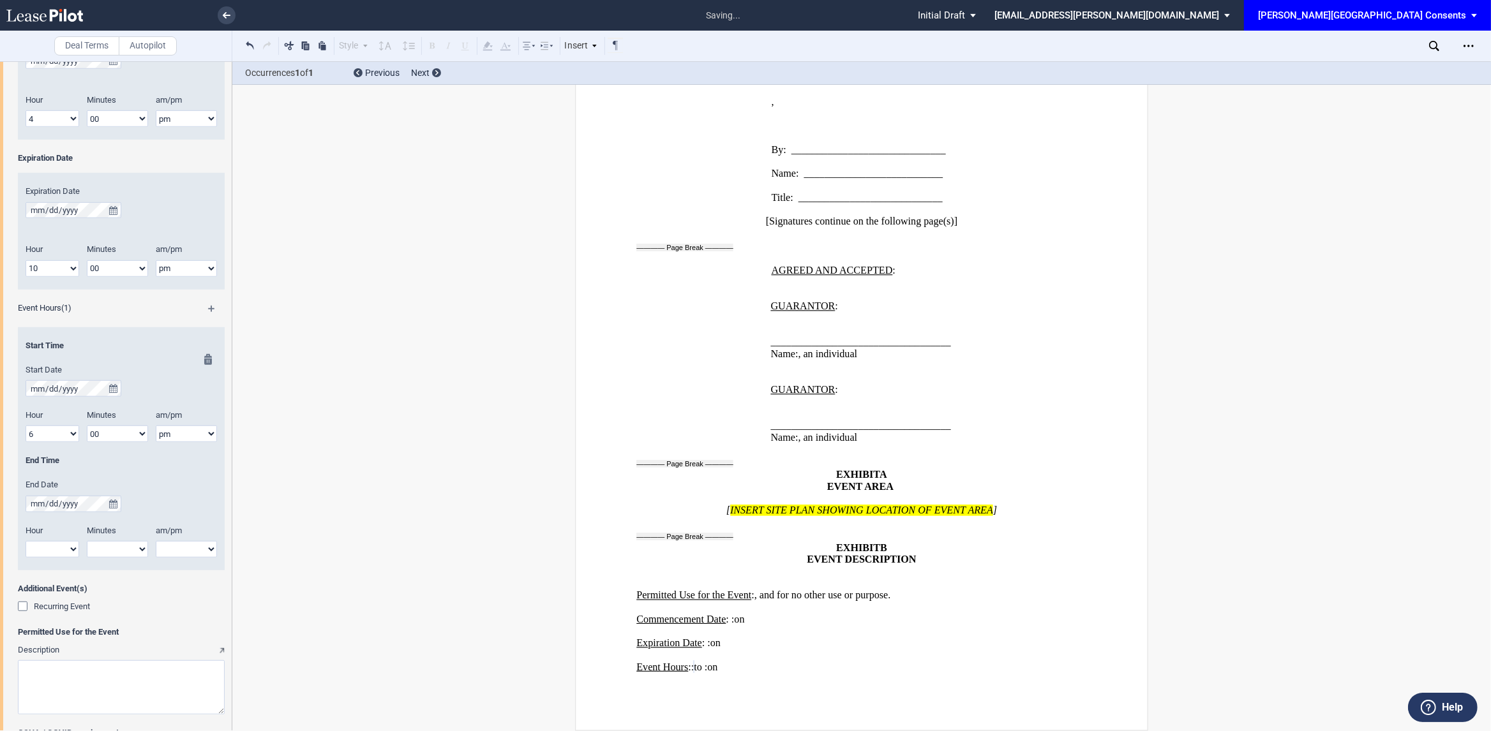
select select "8"
click at [26, 542] on select "1 2 3 4 5 6 7 8 9 10 11 12" at bounding box center [53, 549] width 54 height 17
click at [117, 550] on select "00 05 10 15 20 25 30 35 40 45 50 55" at bounding box center [117, 549] width 61 height 17
select select "00"
click at [87, 542] on select "00 05 10 15 20 25 30 35 40 45 50 55" at bounding box center [117, 549] width 61 height 17
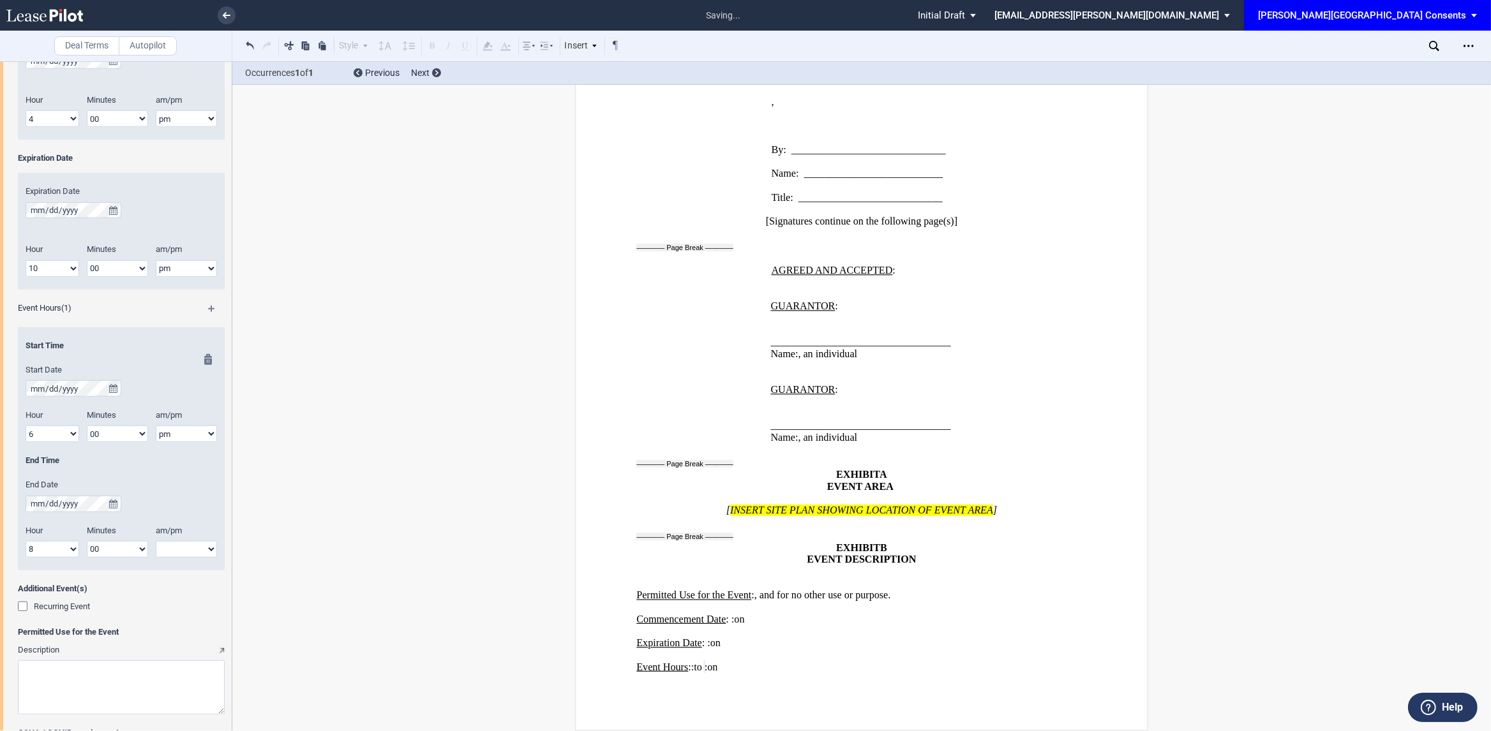
click at [186, 542] on select "am pm" at bounding box center [186, 549] width 61 height 17
select select "pm"
click at [156, 542] on select "am pm" at bounding box center [186, 549] width 61 height 17
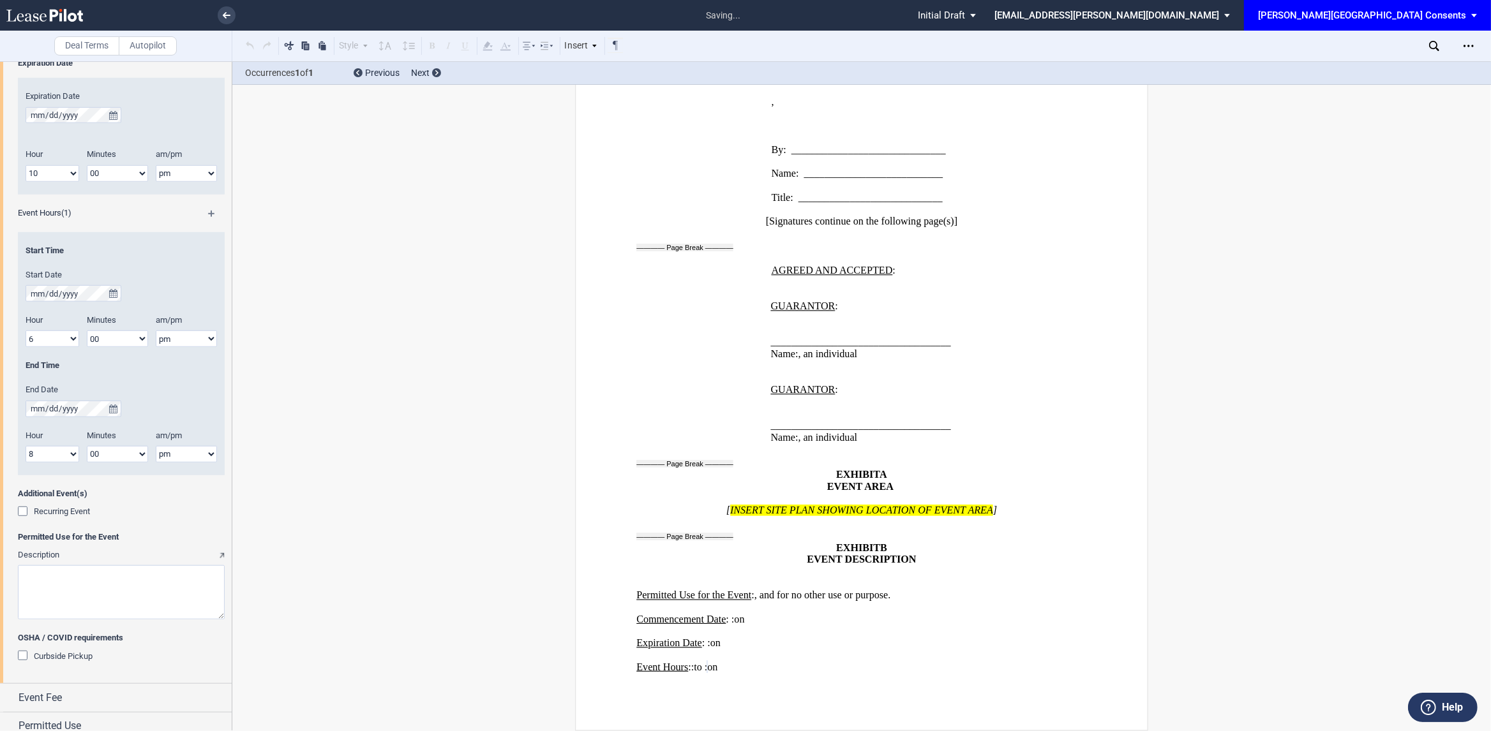
scroll to position [1146, 0]
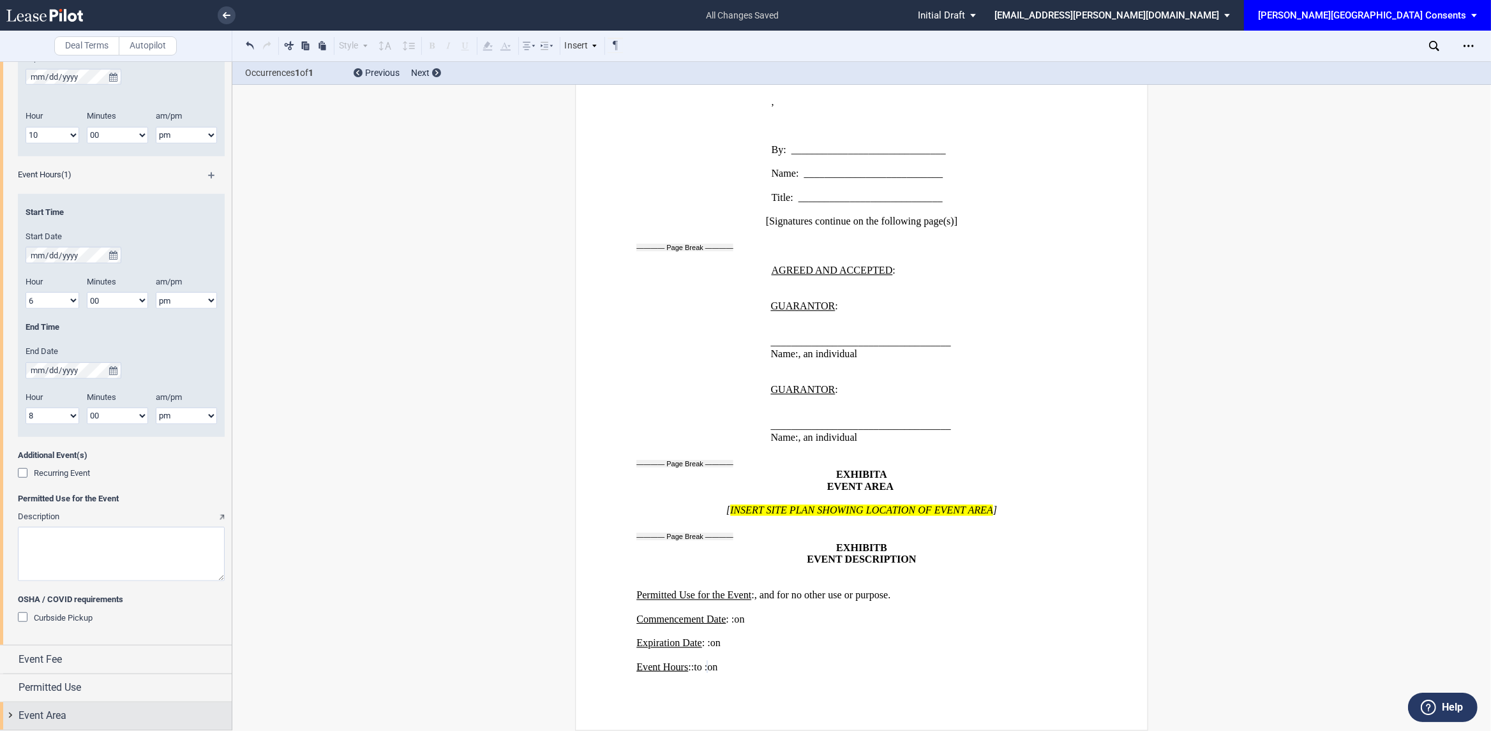
click at [106, 715] on div "Event Area" at bounding box center [125, 715] width 213 height 15
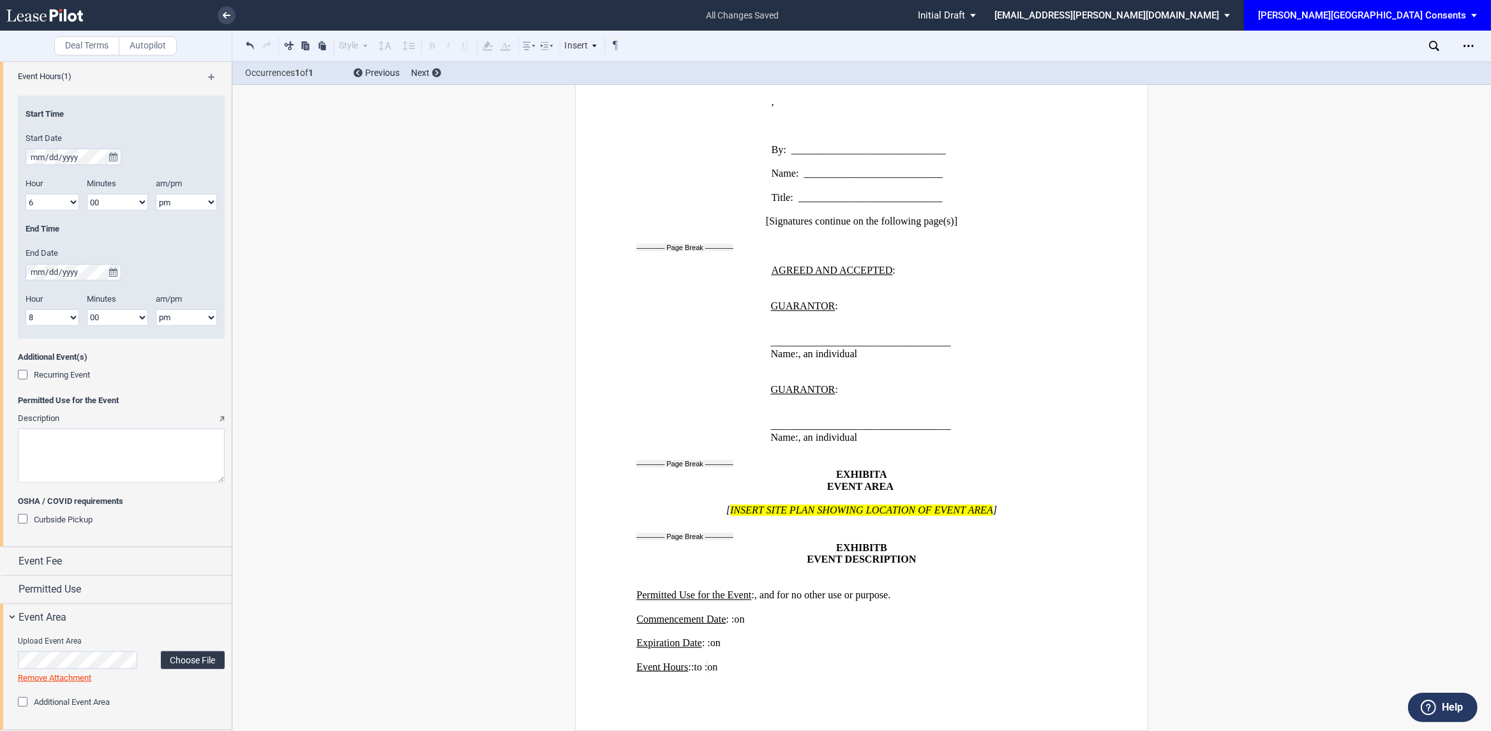
click at [190, 662] on label "Choose File" at bounding box center [193, 661] width 64 height 18
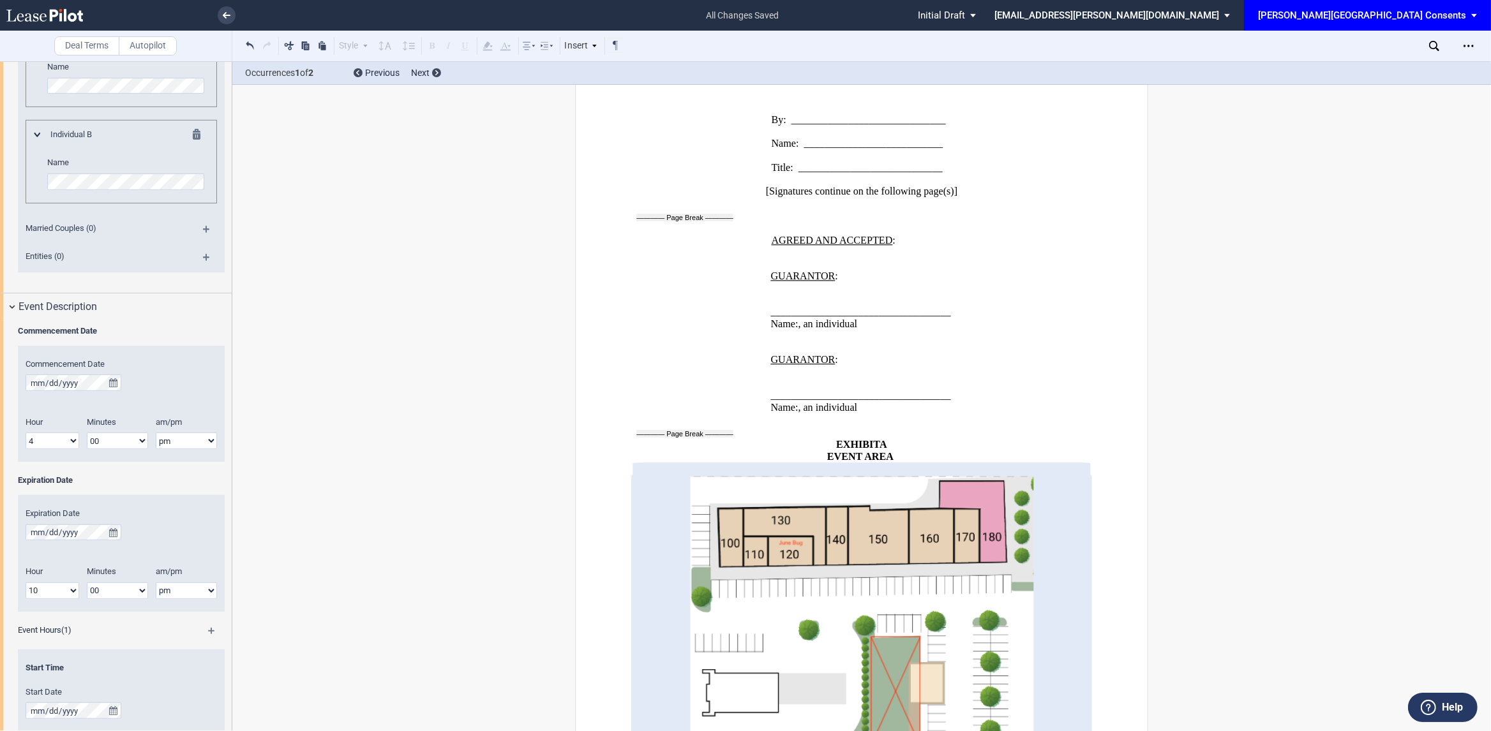
scroll to position [0, 0]
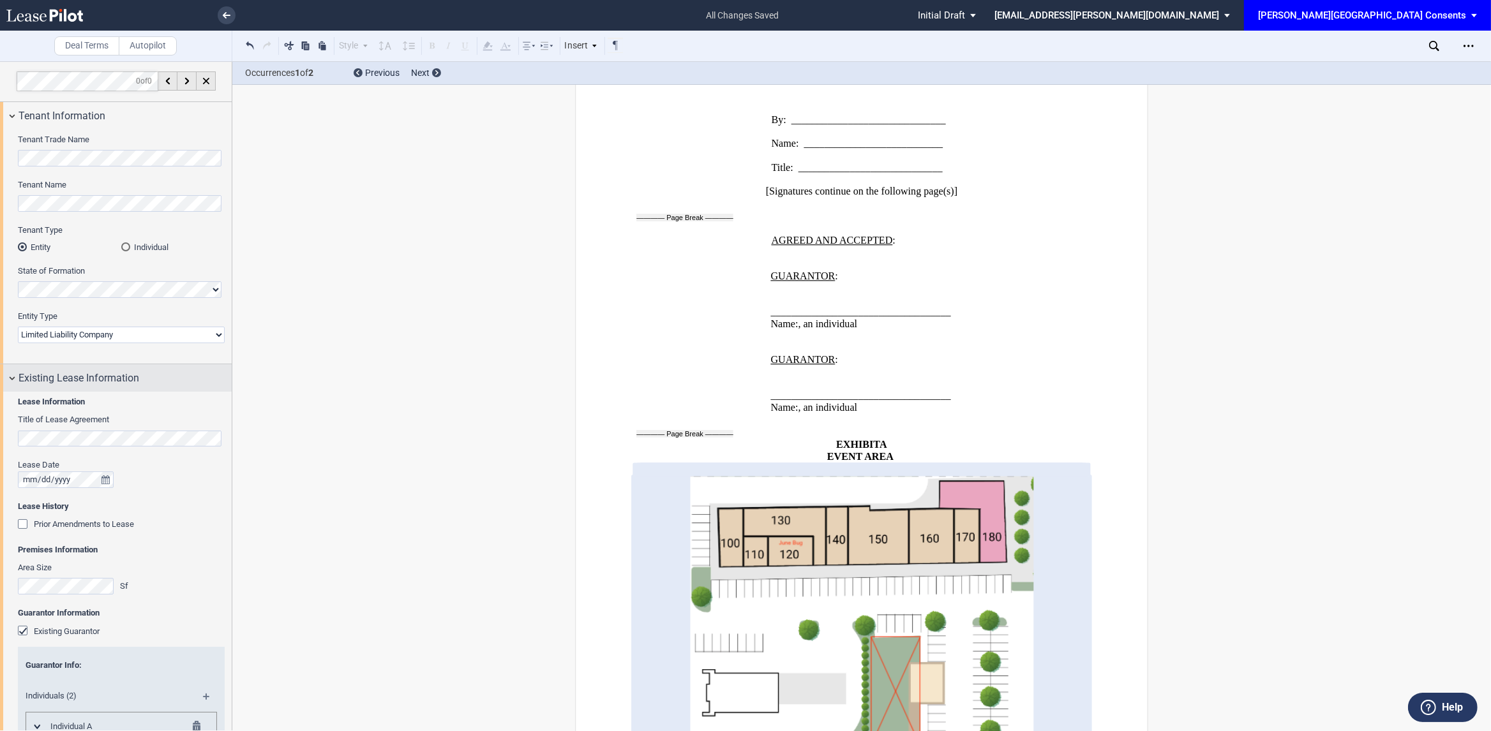
click at [13, 376] on div "Existing Lease Information" at bounding box center [116, 377] width 232 height 27
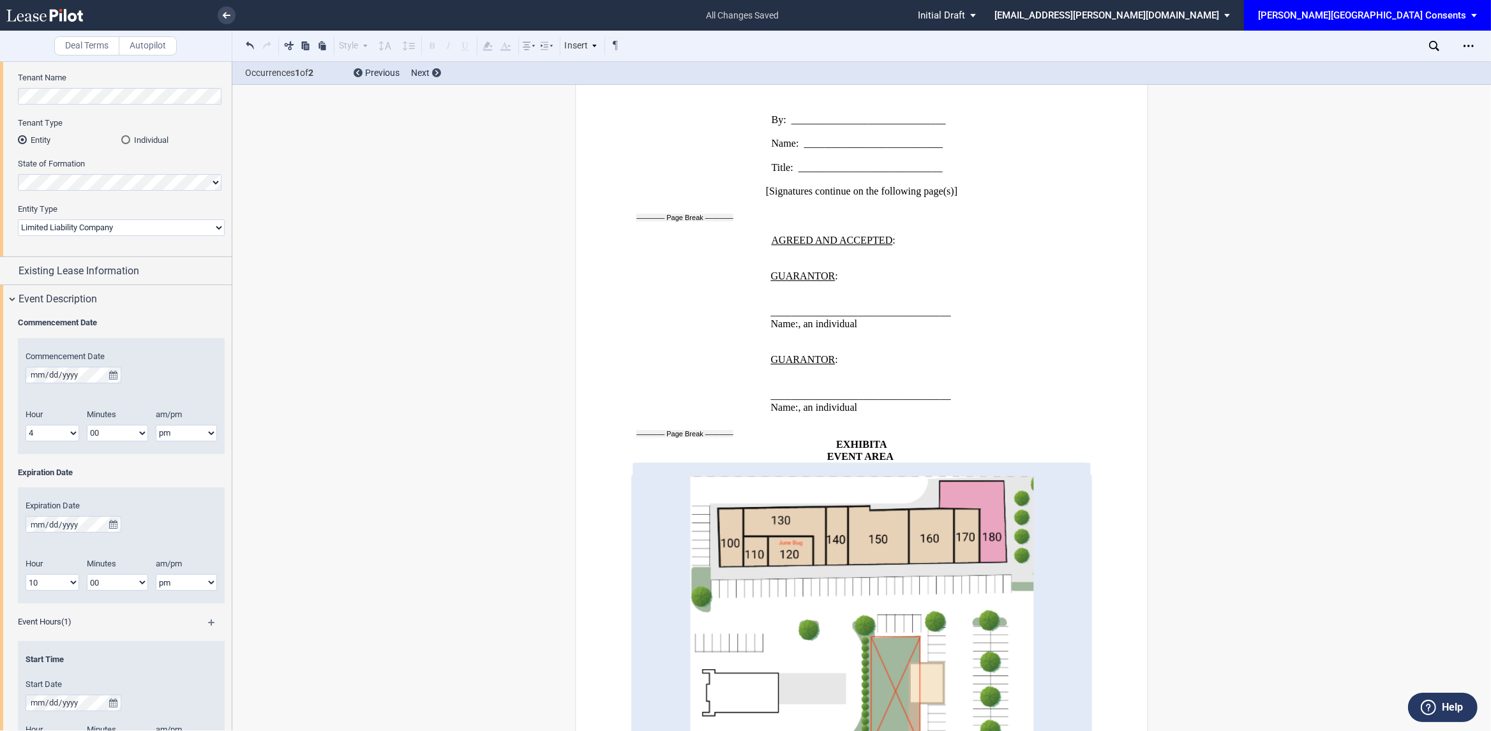
scroll to position [110, 0]
click at [50, 295] on span "Event Description" at bounding box center [58, 295] width 79 height 15
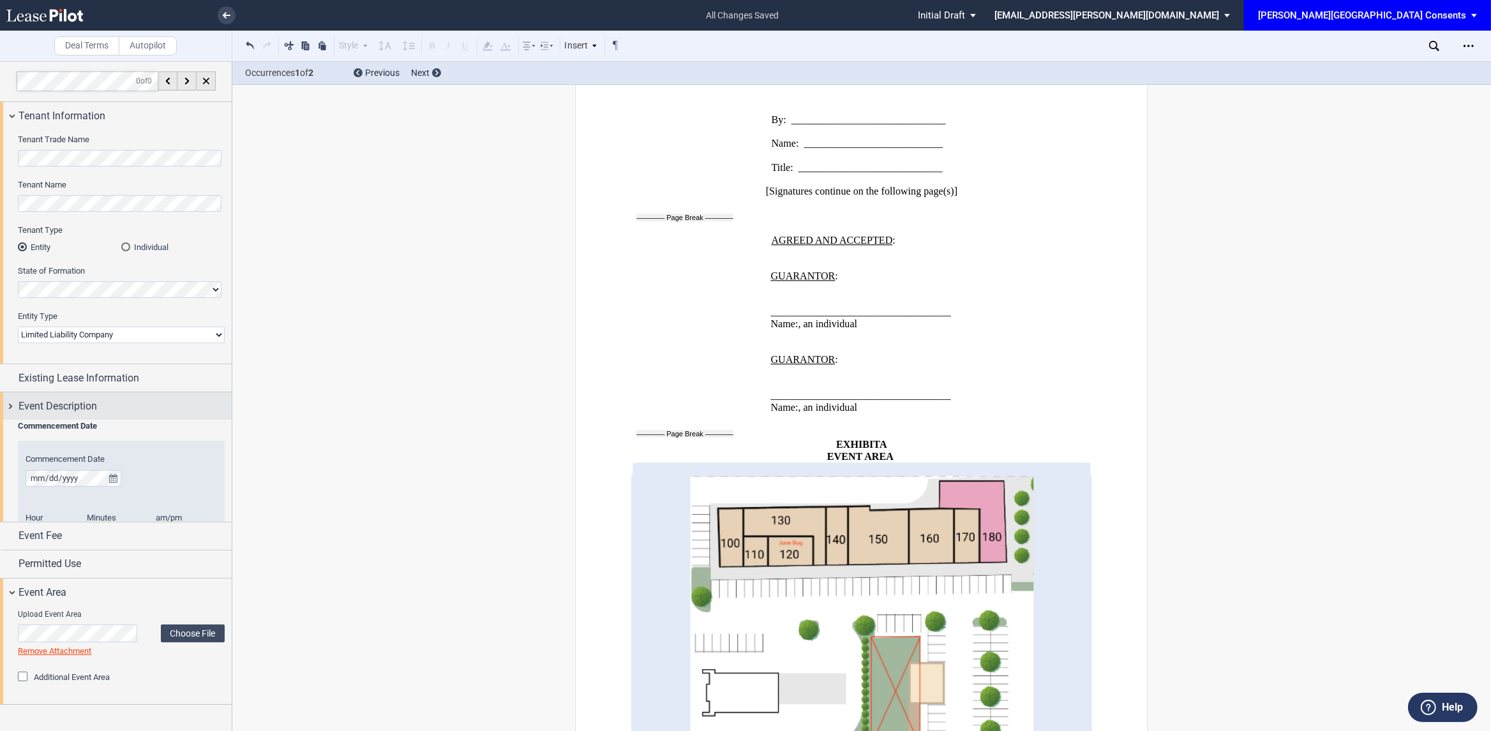
scroll to position [0, 0]
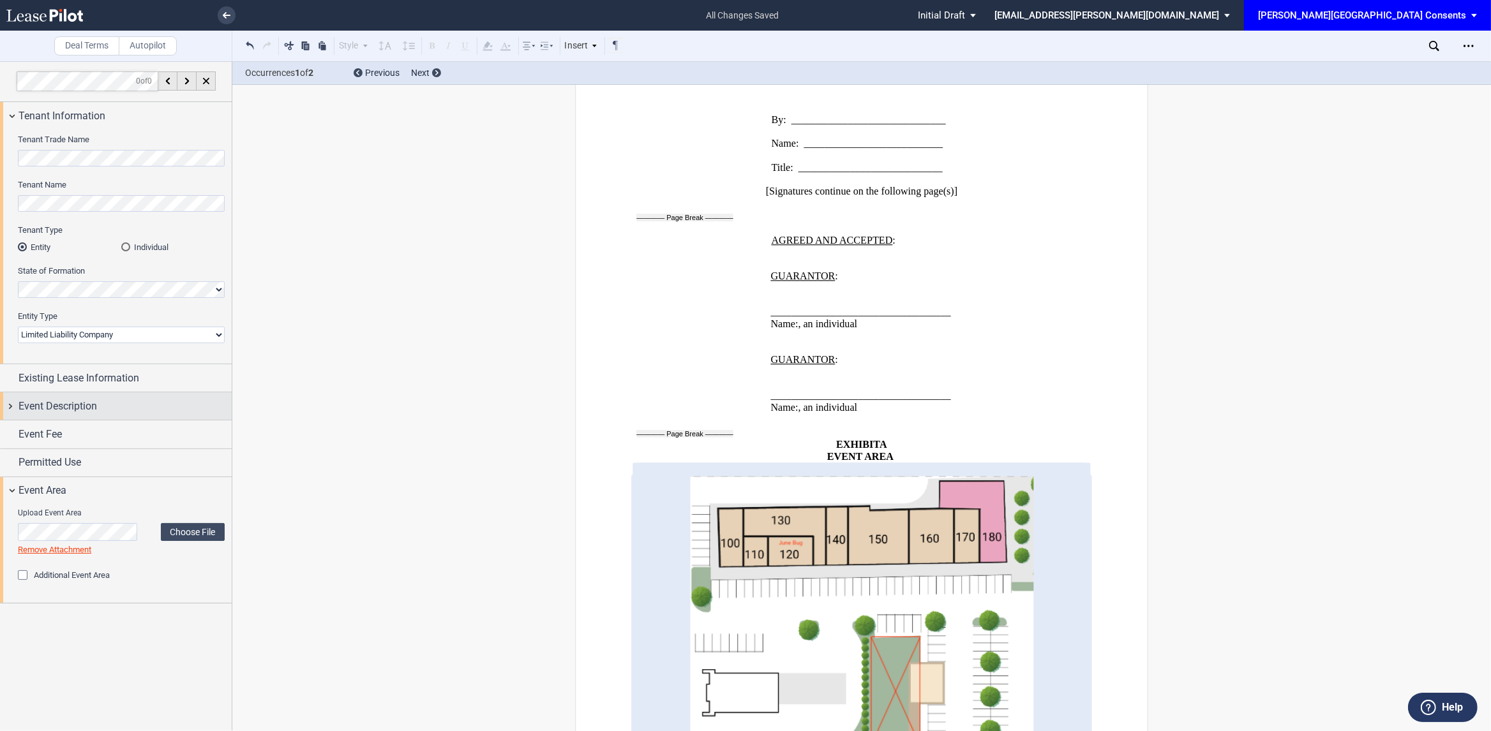
click at [79, 407] on span "Event Description" at bounding box center [58, 406] width 79 height 15
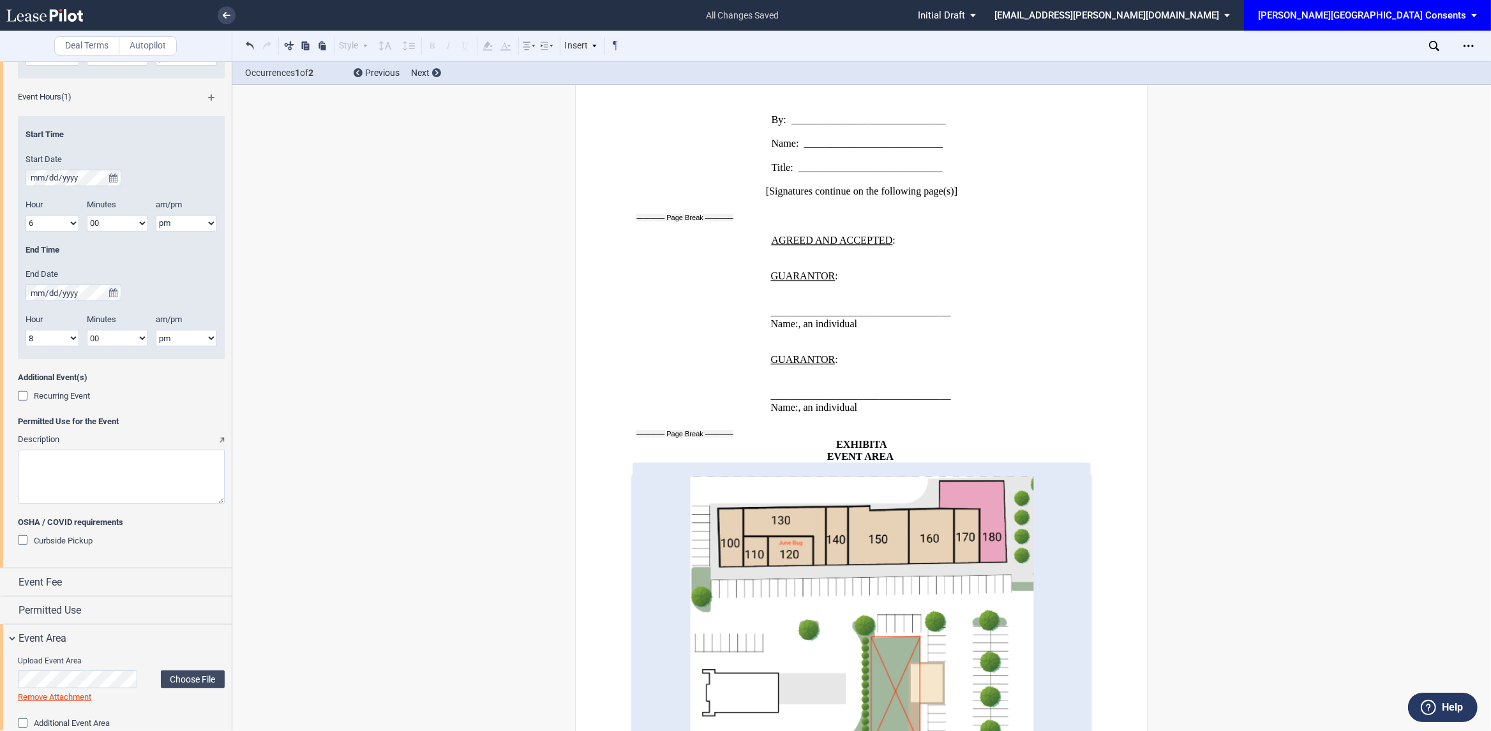
scroll to position [646, 0]
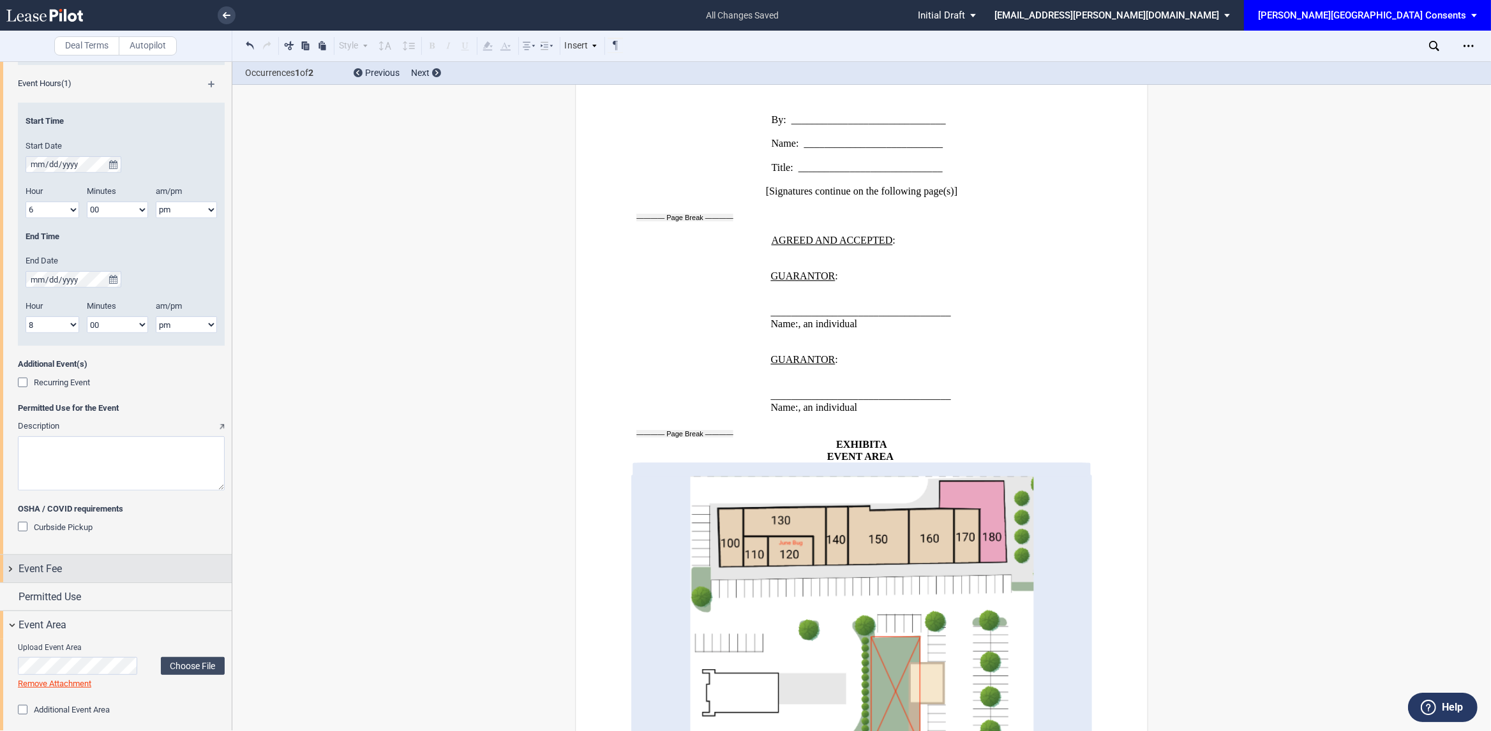
click at [97, 564] on div "Event Fee" at bounding box center [125, 569] width 213 height 15
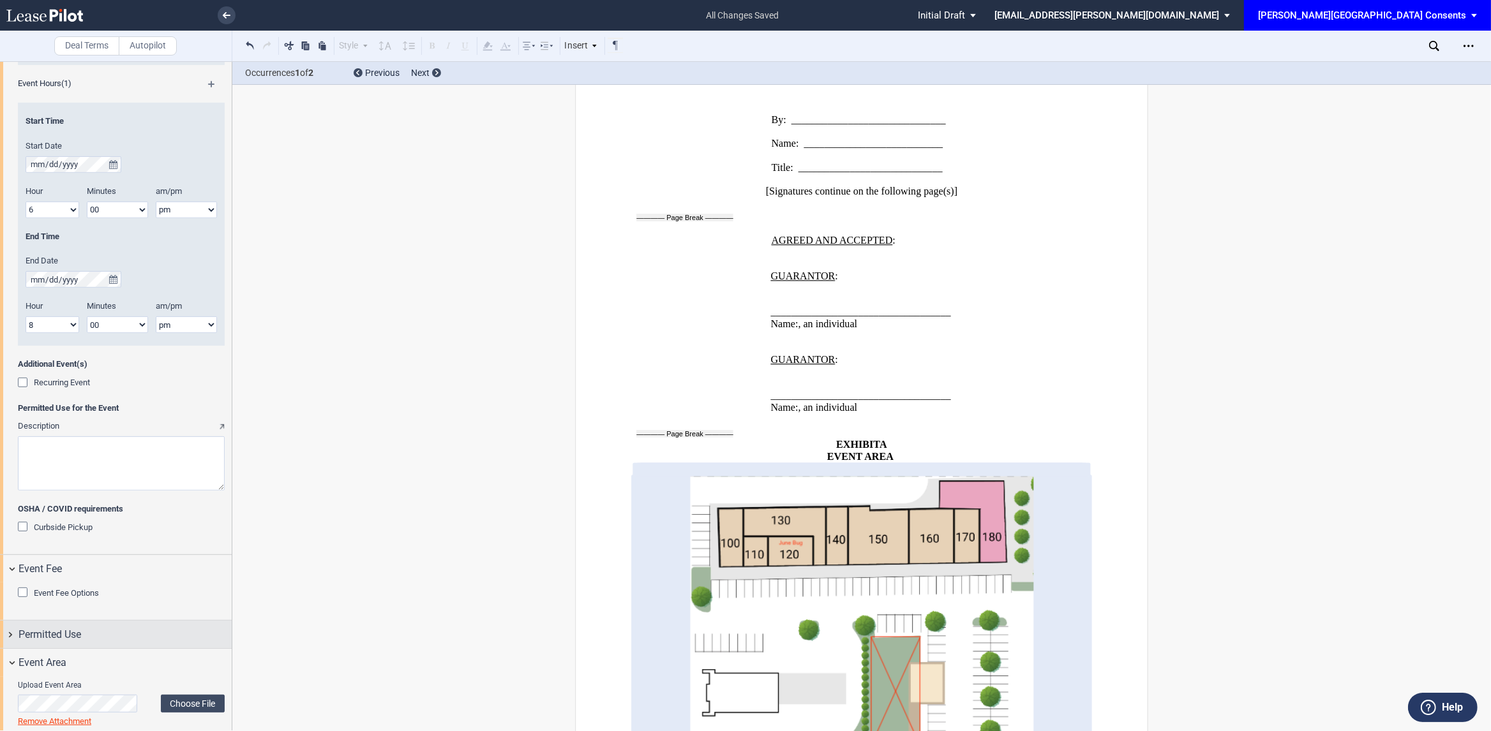
click at [101, 634] on div "Permitted Use" at bounding box center [125, 634] width 213 height 15
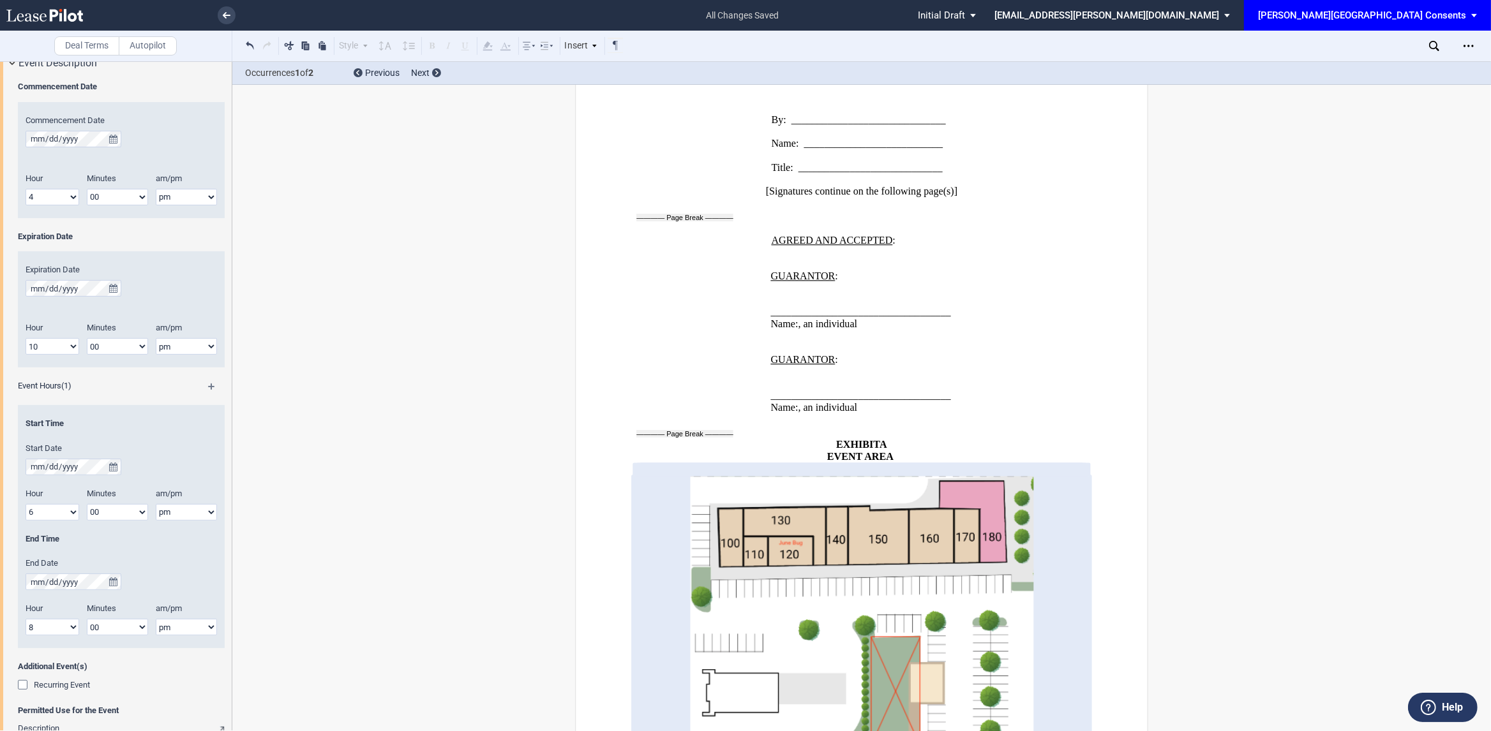
scroll to position [0, 0]
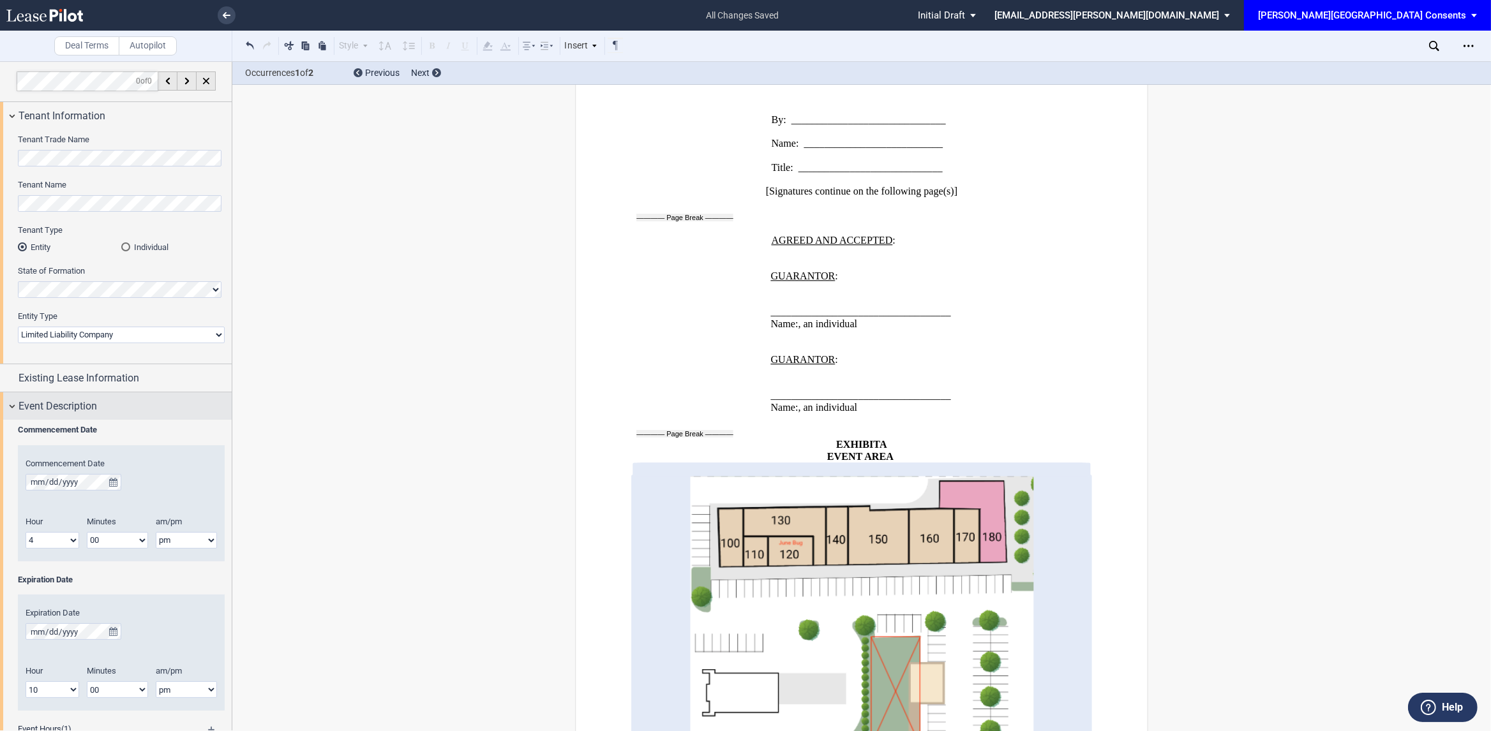
click at [34, 413] on span "Event Description" at bounding box center [58, 406] width 79 height 15
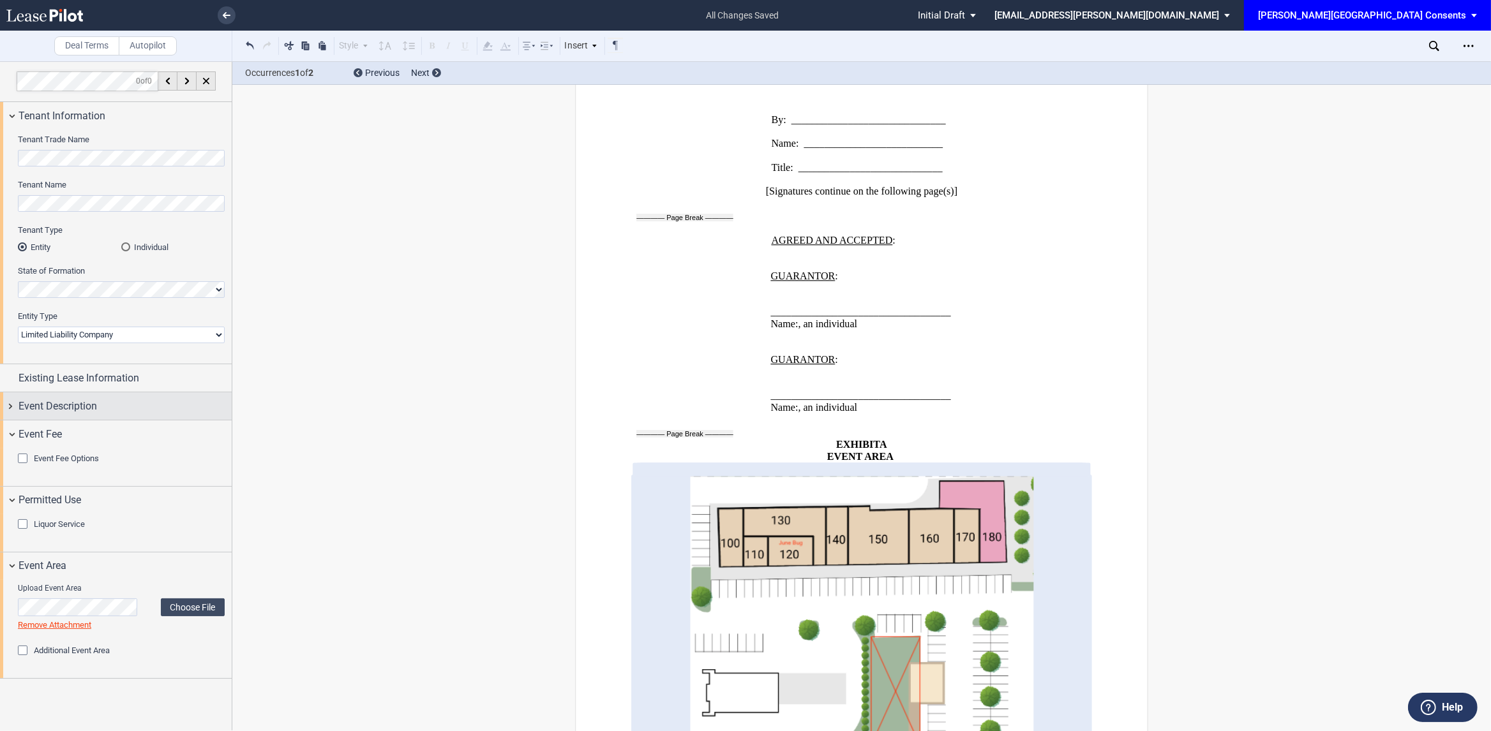
click at [34, 413] on span "Event Description" at bounding box center [58, 406] width 79 height 15
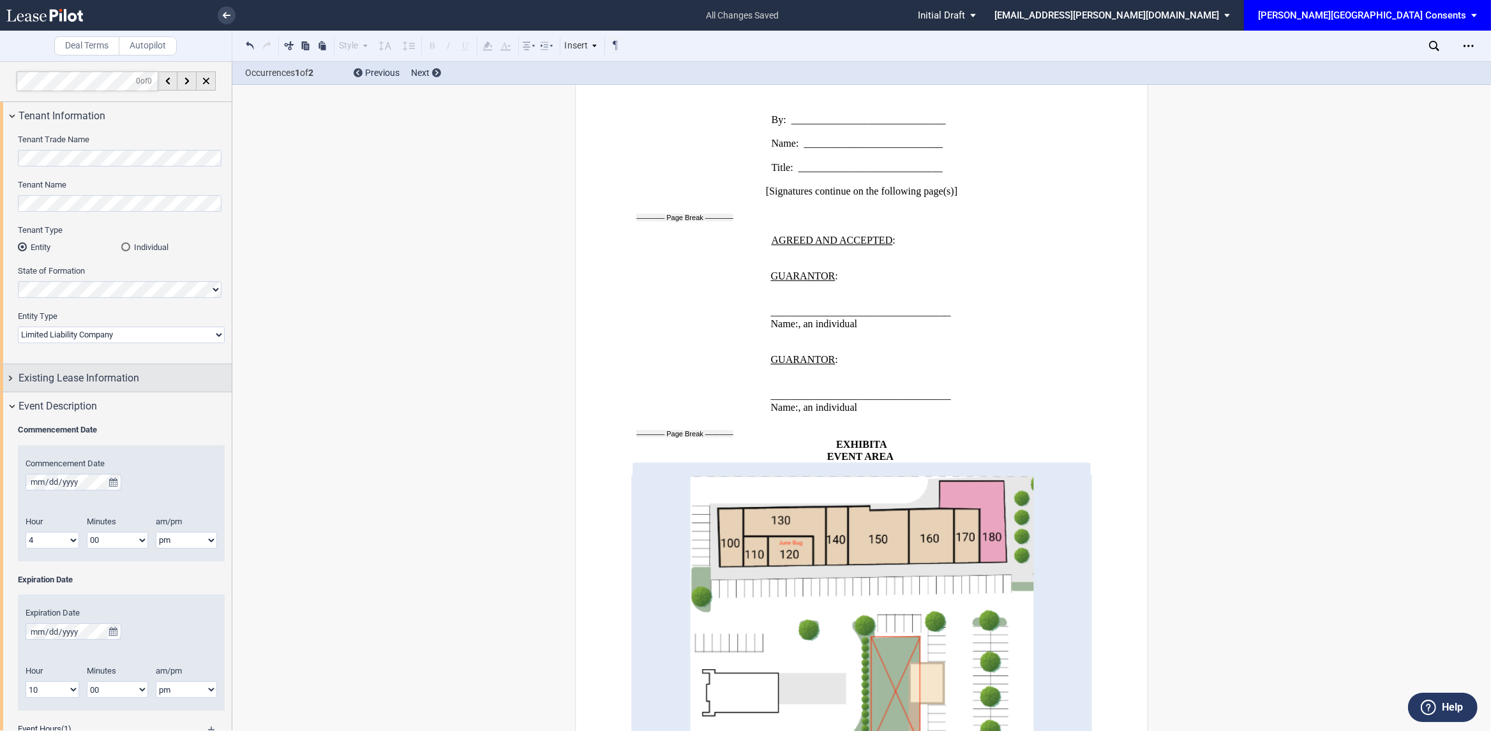
click at [35, 382] on span "Existing Lease Information" at bounding box center [79, 378] width 121 height 15
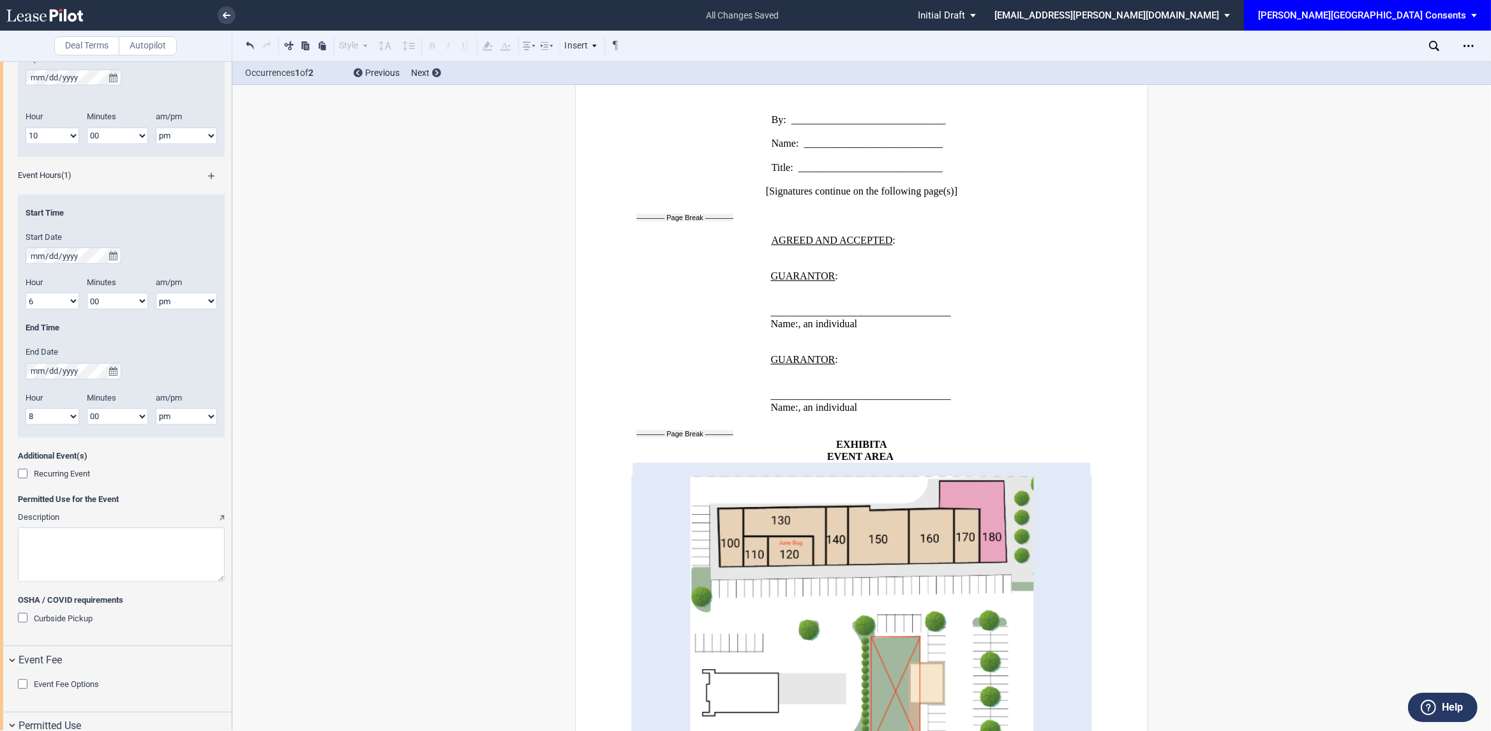
scroll to position [1144, 0]
click at [142, 547] on textarea "Description" at bounding box center [121, 554] width 207 height 54
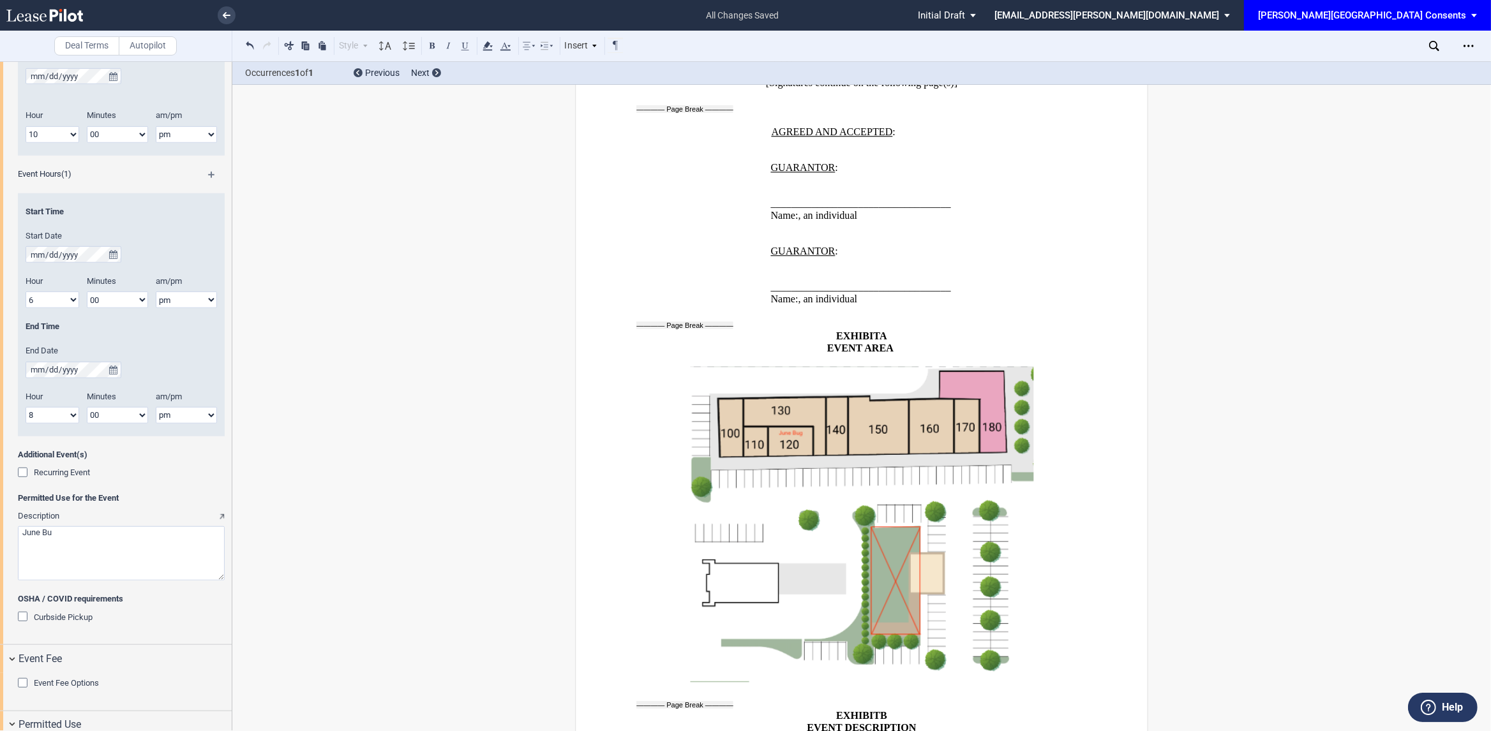
scroll to position [2308, 0]
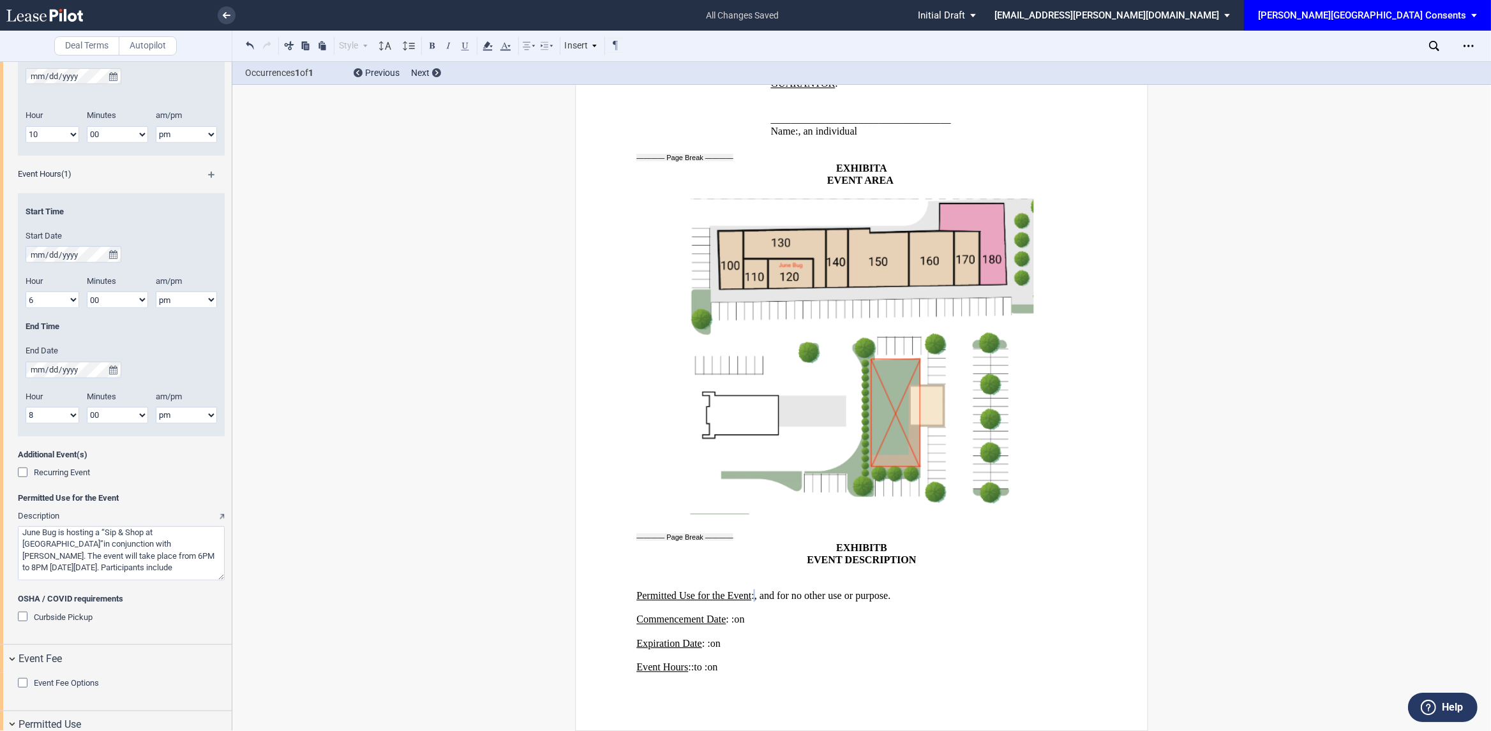
paste textarea "June Bug EDENS On Point Threading Mended Company Lady K"
click at [25, 553] on textarea "Description" at bounding box center [121, 554] width 207 height 54
click at [23, 560] on textarea "Description" at bounding box center [121, 554] width 207 height 54
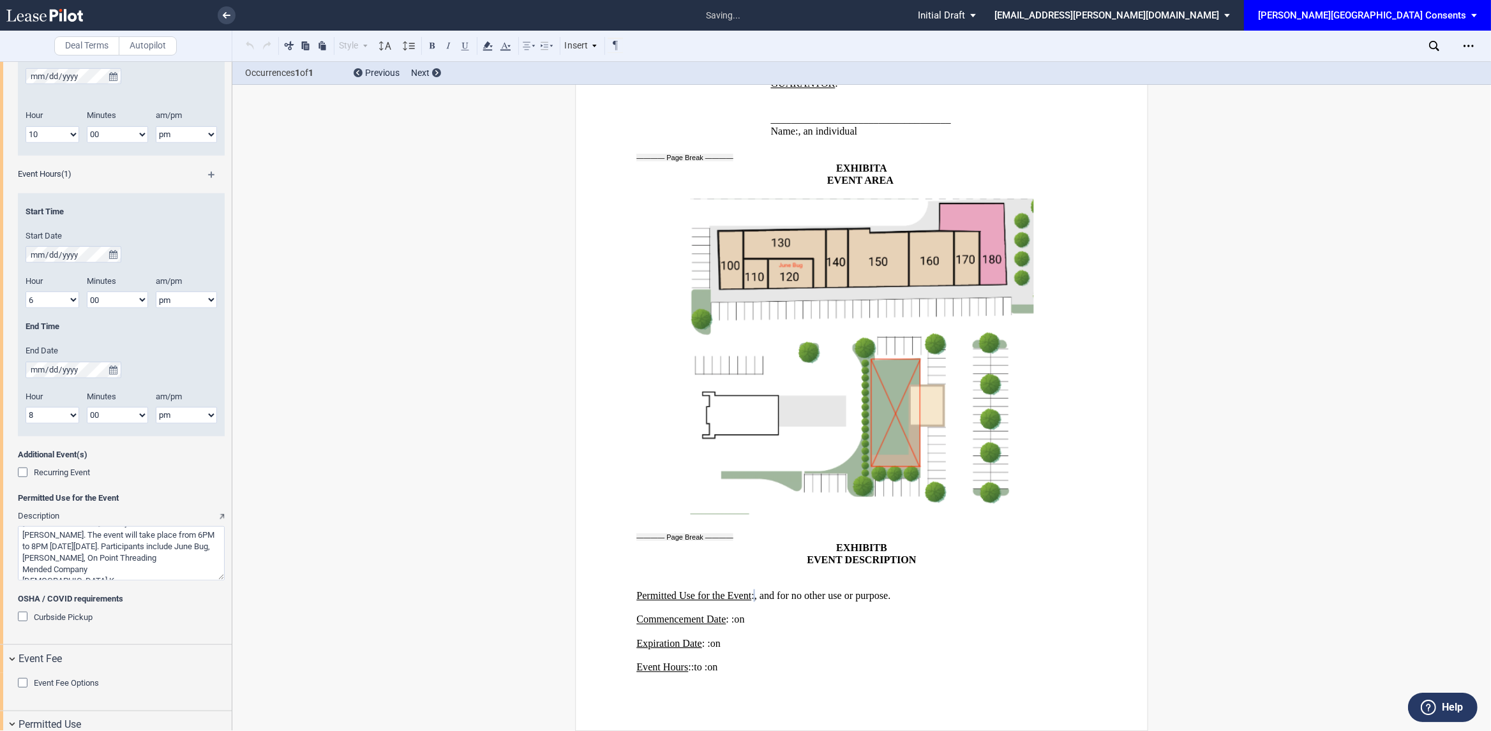
scroll to position [29, 0]
click at [24, 560] on textarea "Description" at bounding box center [121, 554] width 207 height 54
click at [23, 572] on textarea "Description" at bounding box center [121, 554] width 207 height 54
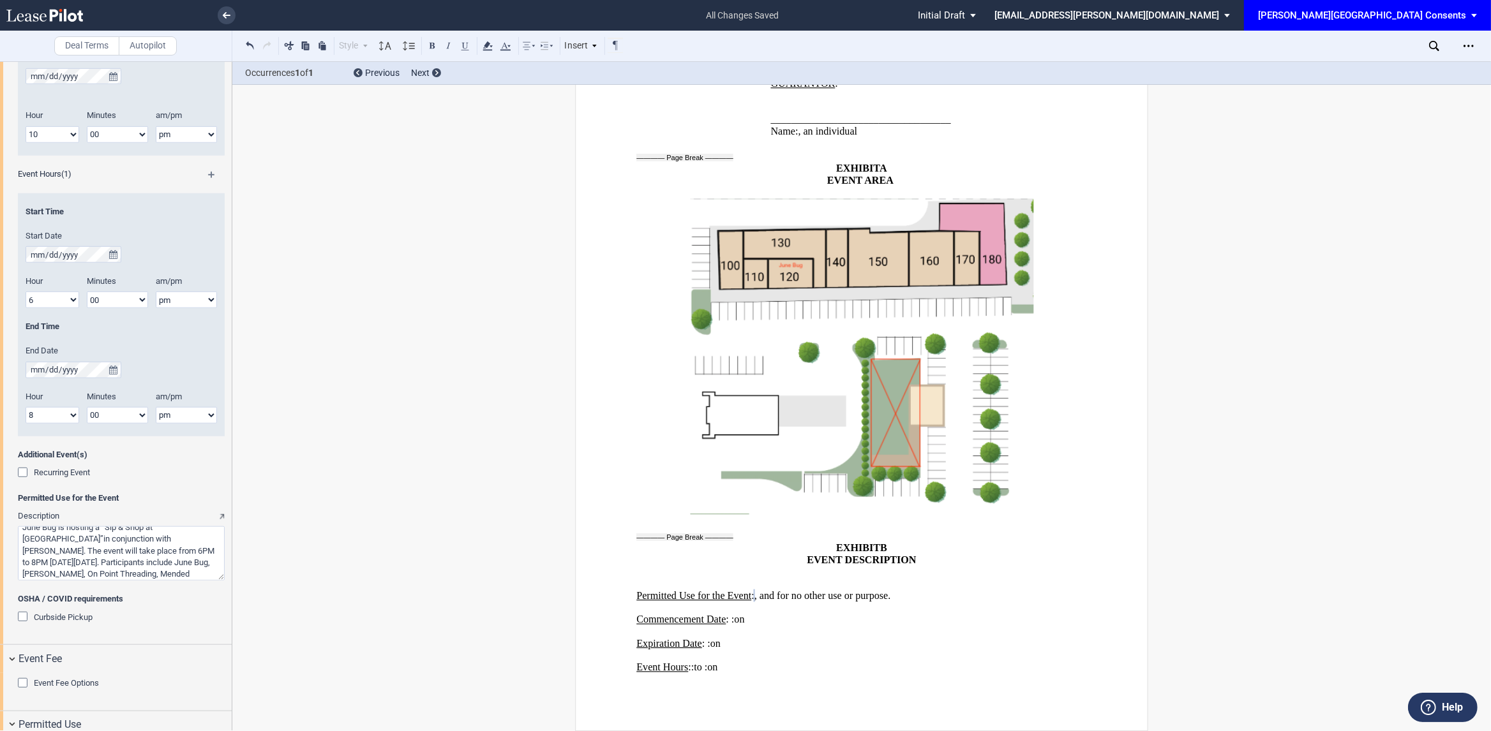
click at [185, 577] on textarea "Description" at bounding box center [121, 554] width 207 height 54
drag, startPoint x: 150, startPoint y: 574, endPoint x: -22, endPoint y: 489, distance: 192.1
click at [0, 489] on html ".bocls-1{fill:#26354a;fill-rule:evenodd} Loading... × all changes saved Pending…" at bounding box center [745, 365] width 1491 height 731
click at [68, 553] on textarea "Description" at bounding box center [121, 554] width 207 height 54
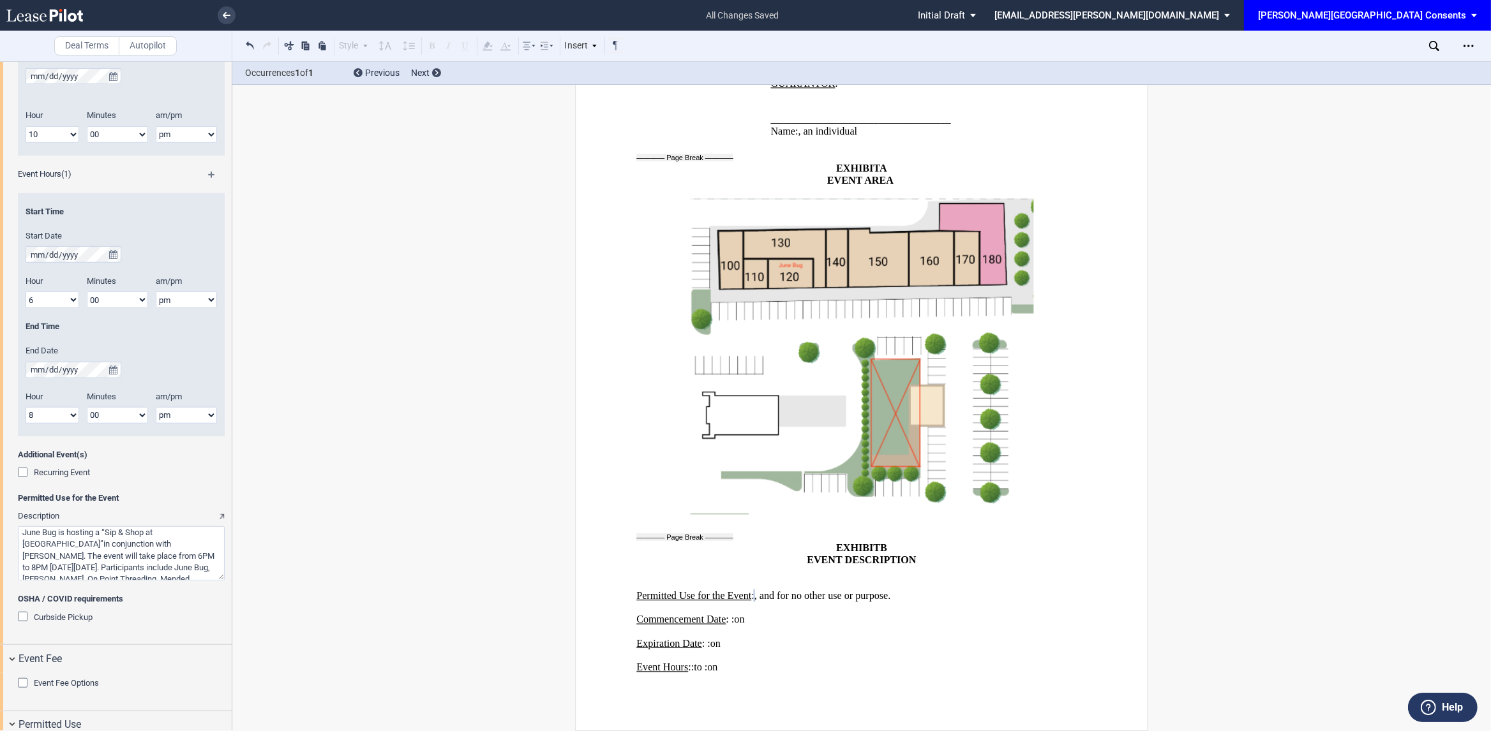
click at [68, 553] on textarea "Description" at bounding box center [121, 554] width 207 height 54
paste textarea ", in partnership with EDENS, is hosting a Sip & Shop at Lakeridge on Wednesday,…"
type textarea "June Bug, in partnership with EDENS, is hosting a Sip & Shop at Lakeridge on We…"
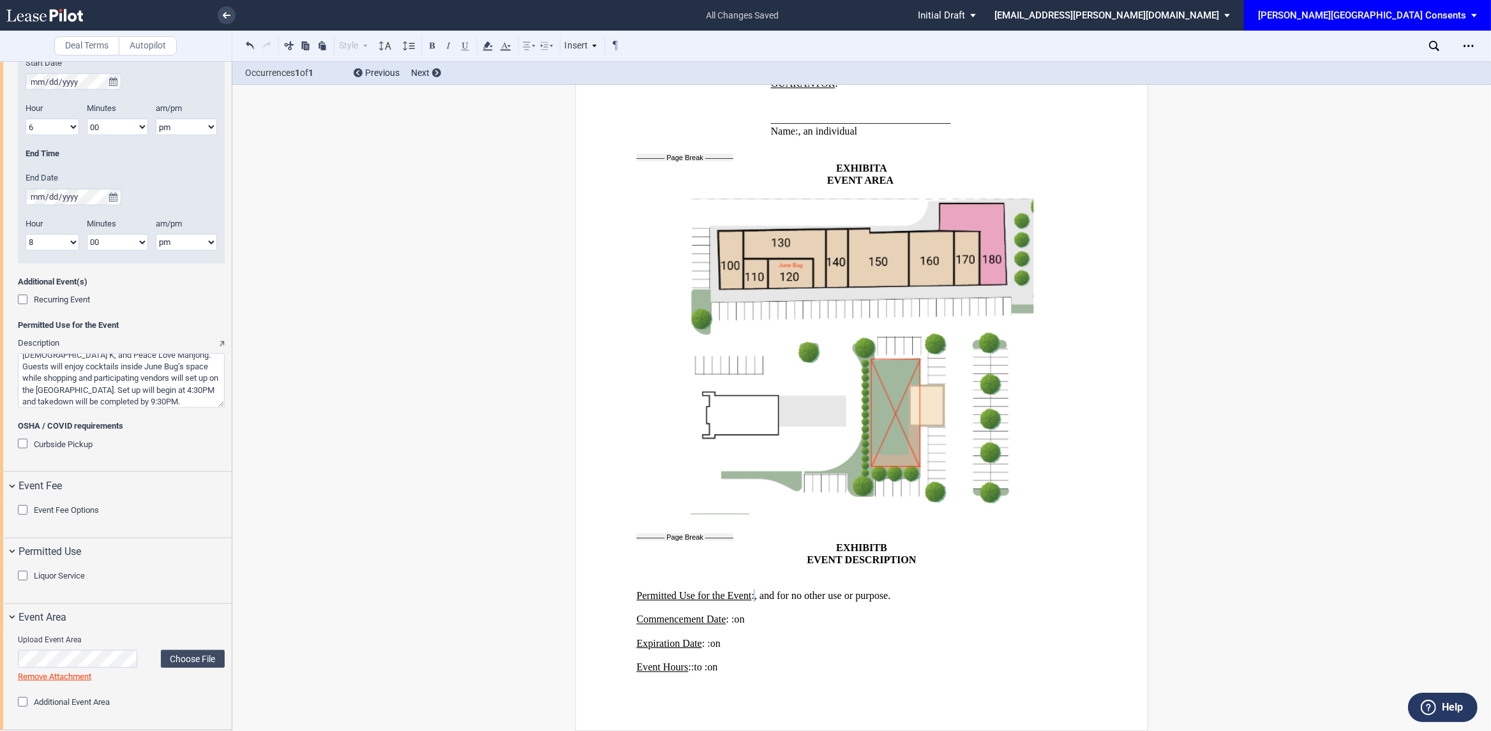
scroll to position [1320, 0]
drag, startPoint x: 20, startPoint y: 574, endPoint x: 40, endPoint y: 574, distance: 19.8
click at [20, 574] on div "Liquor Service" at bounding box center [24, 577] width 13 height 13
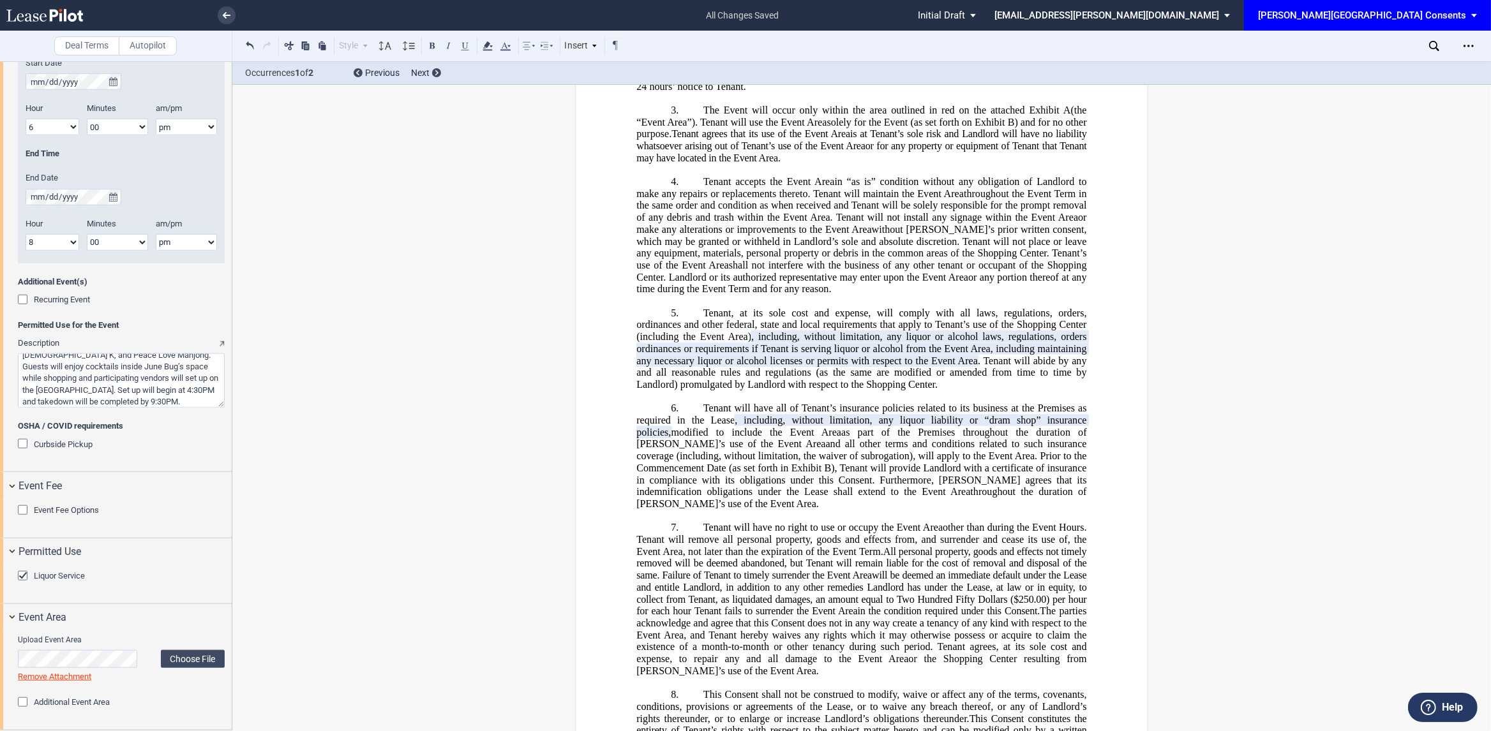
scroll to position [0, 0]
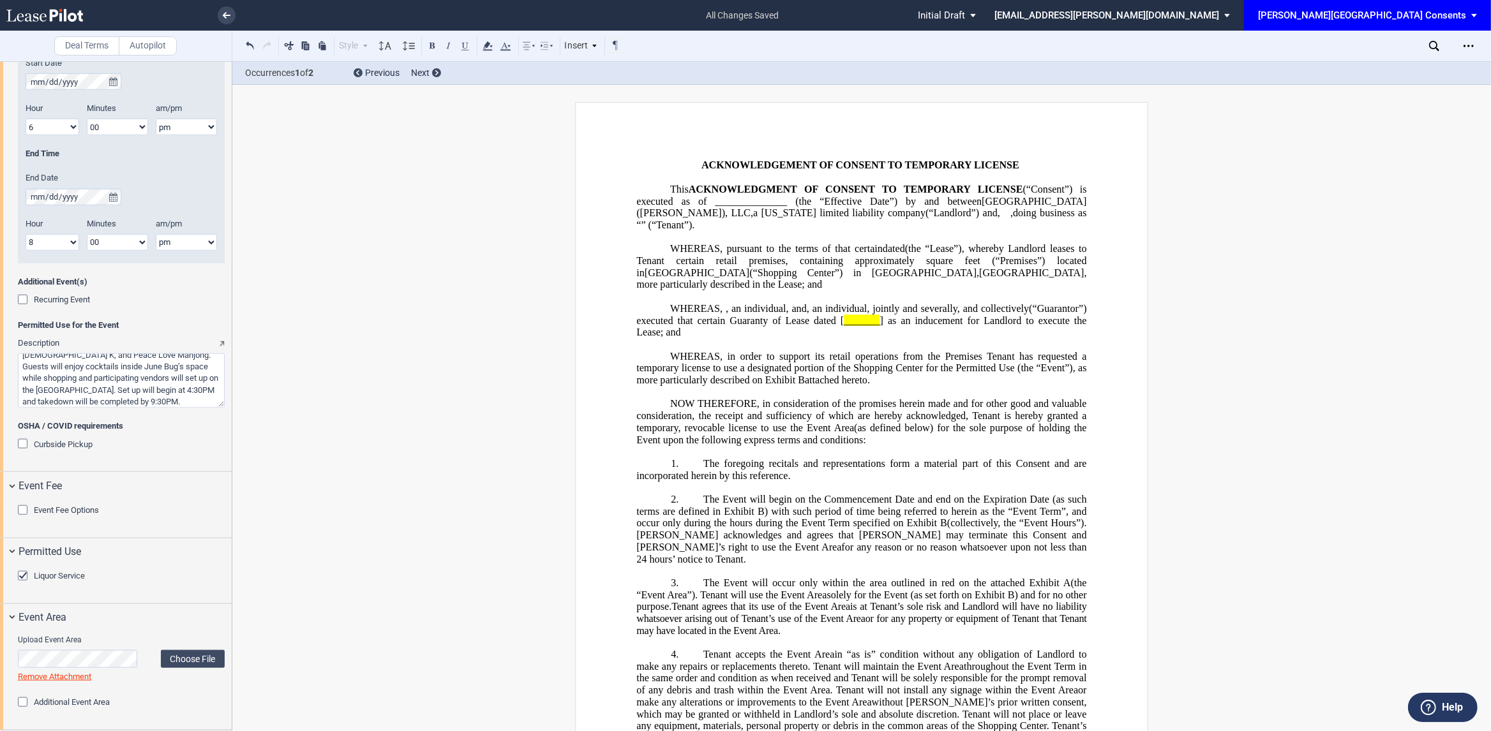
click at [879, 325] on span "_______" at bounding box center [862, 320] width 36 height 11
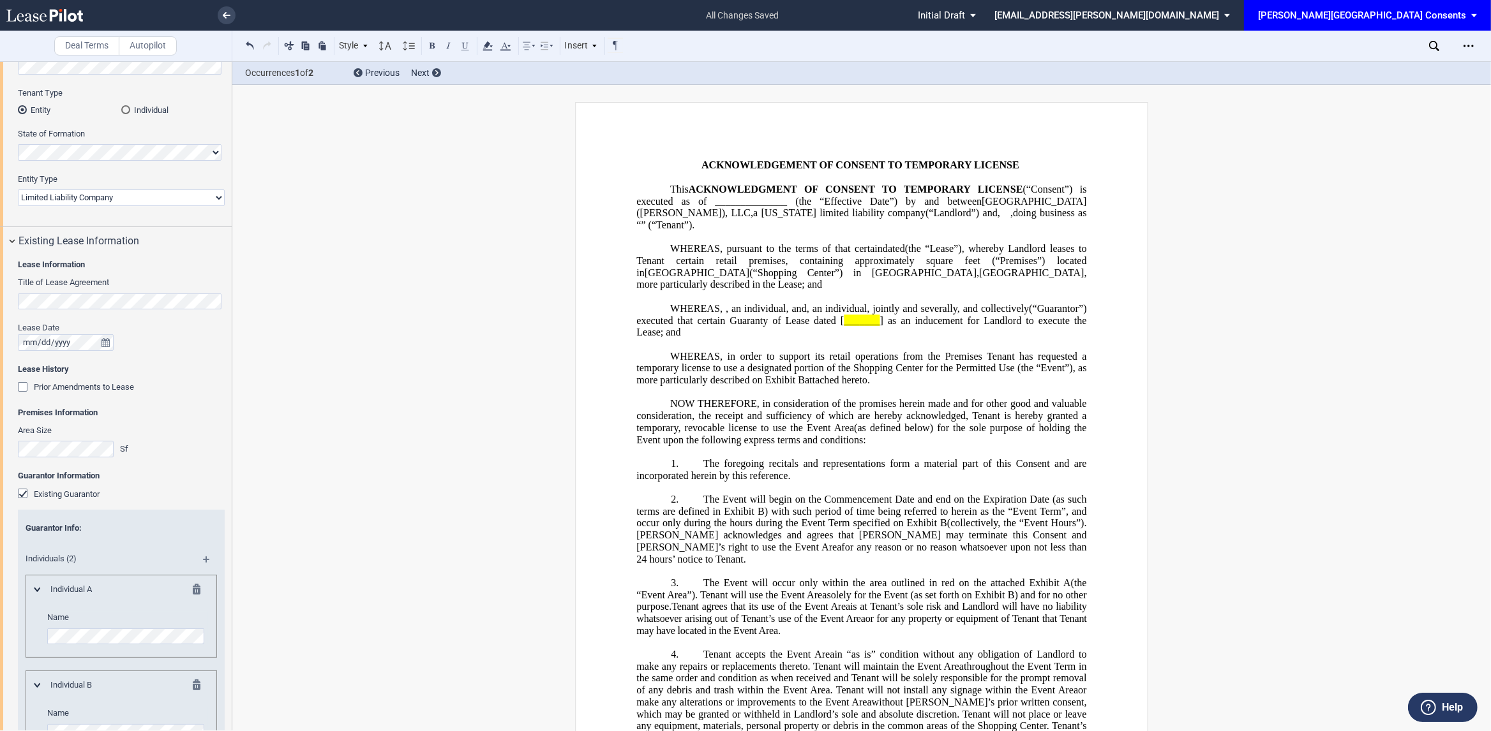
scroll to position [135, 0]
click at [969, 398] on p "﻿" at bounding box center [861, 393] width 450 height 12
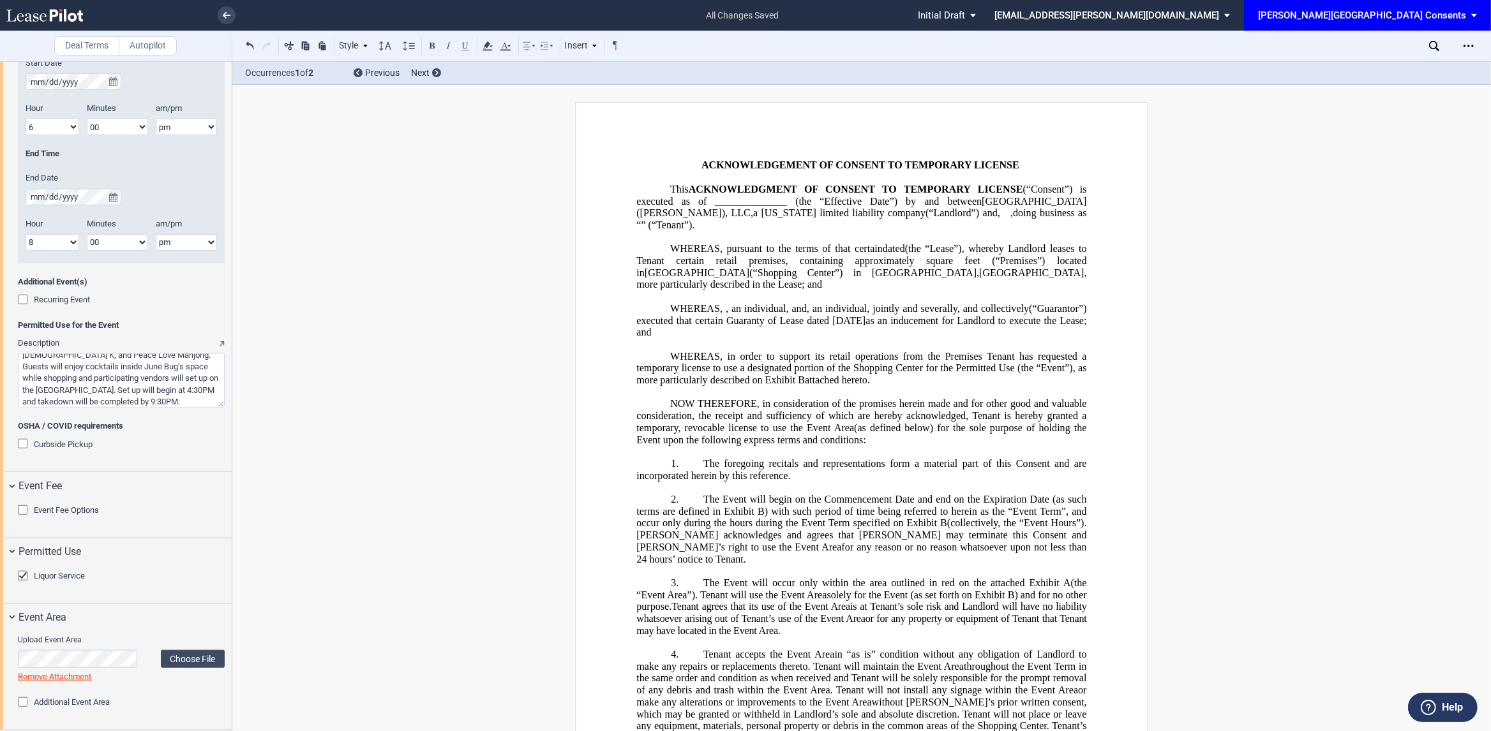
scroll to position [0, 0]
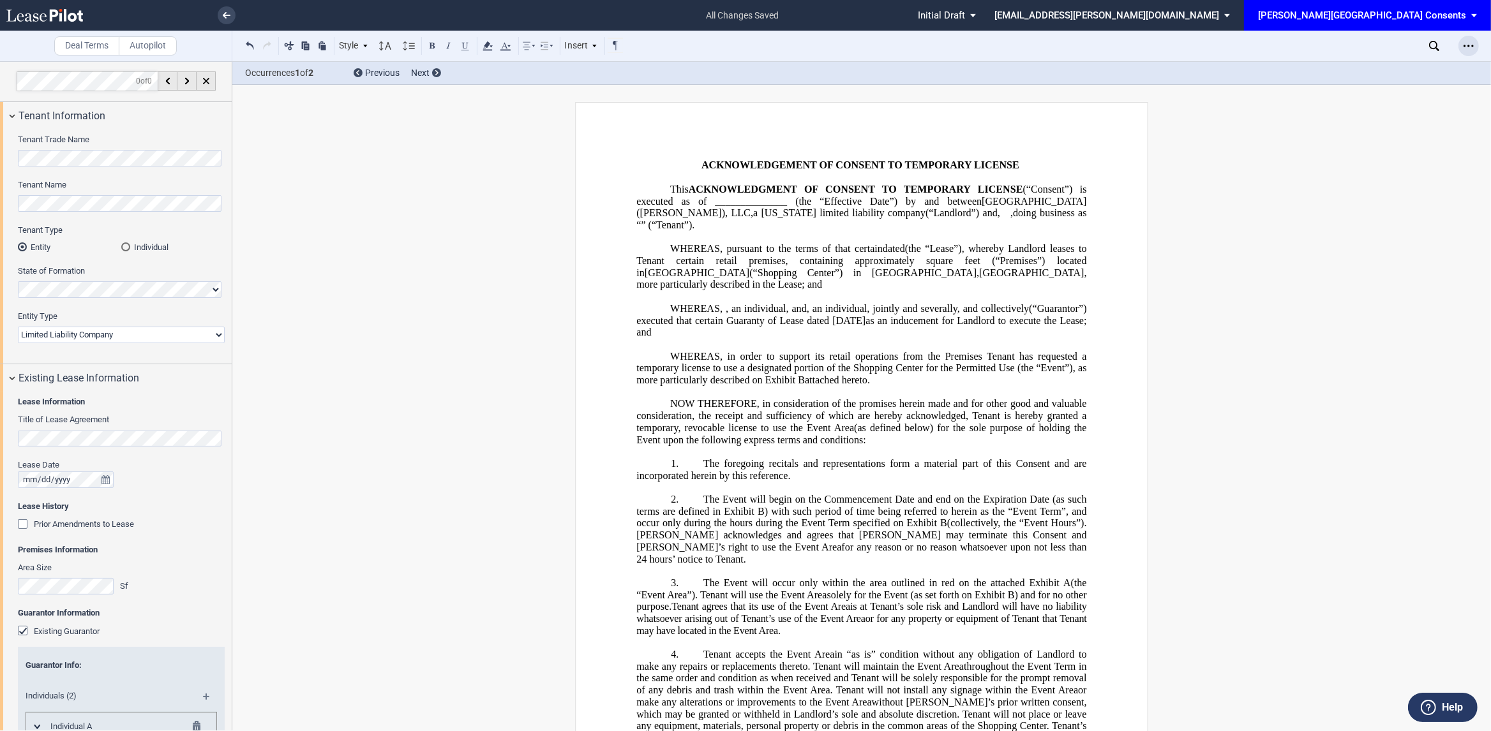
click at [1465, 47] on icon "Open Lease options menu" at bounding box center [1468, 46] width 10 height 10
click at [1382, 67] on div "Download" at bounding box center [1395, 68] width 156 height 11
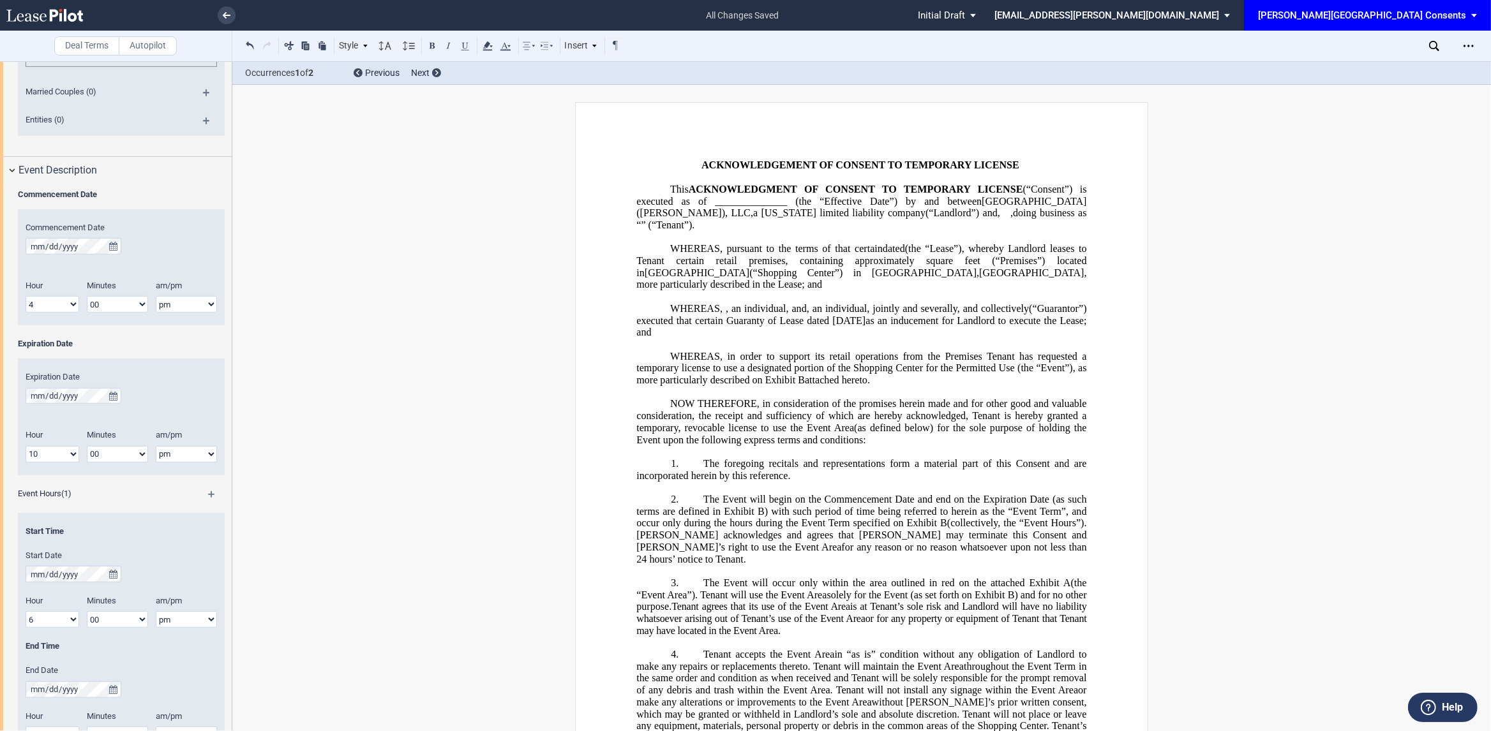
scroll to position [1320, 0]
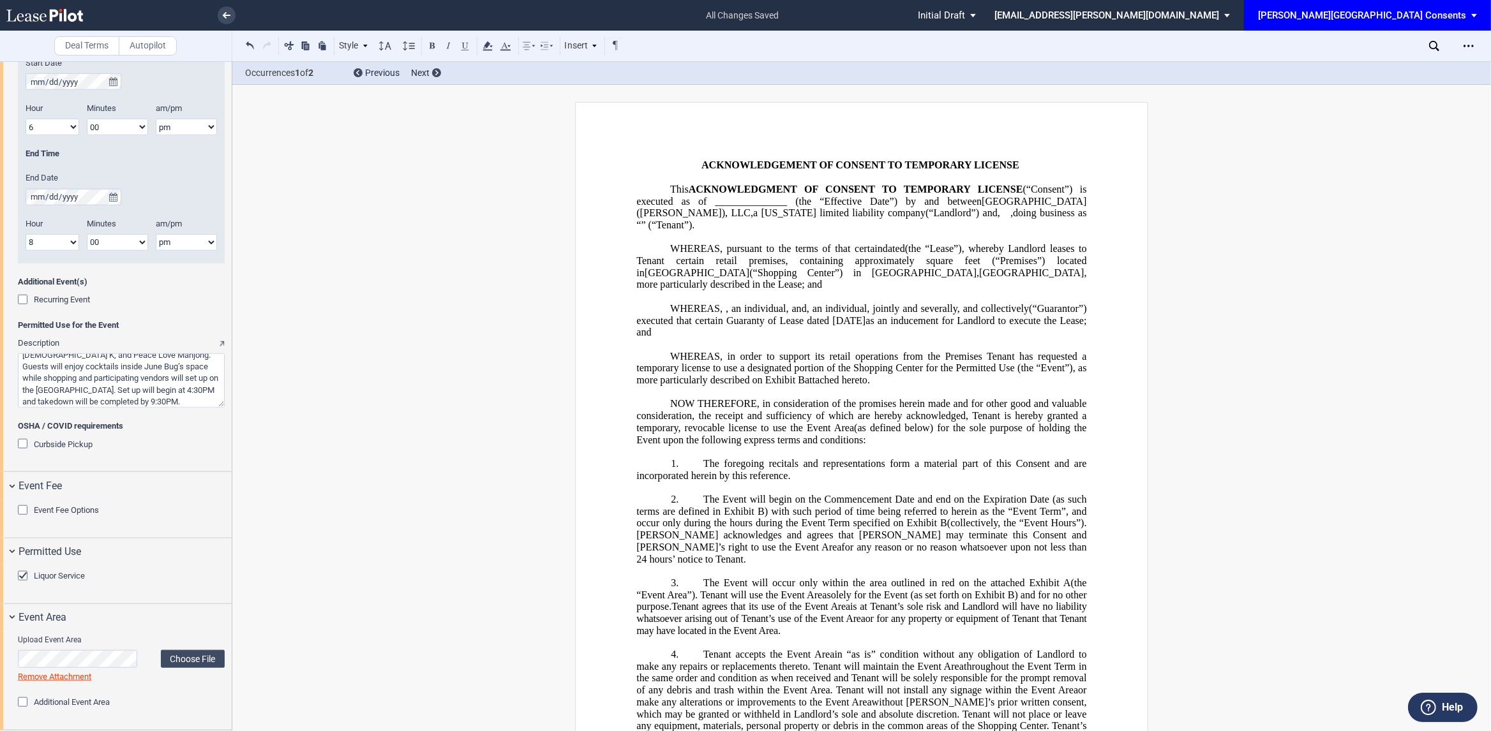
click at [132, 382] on textarea "Description" at bounding box center [121, 381] width 207 height 54
